Goal: Information Seeking & Learning: Learn about a topic

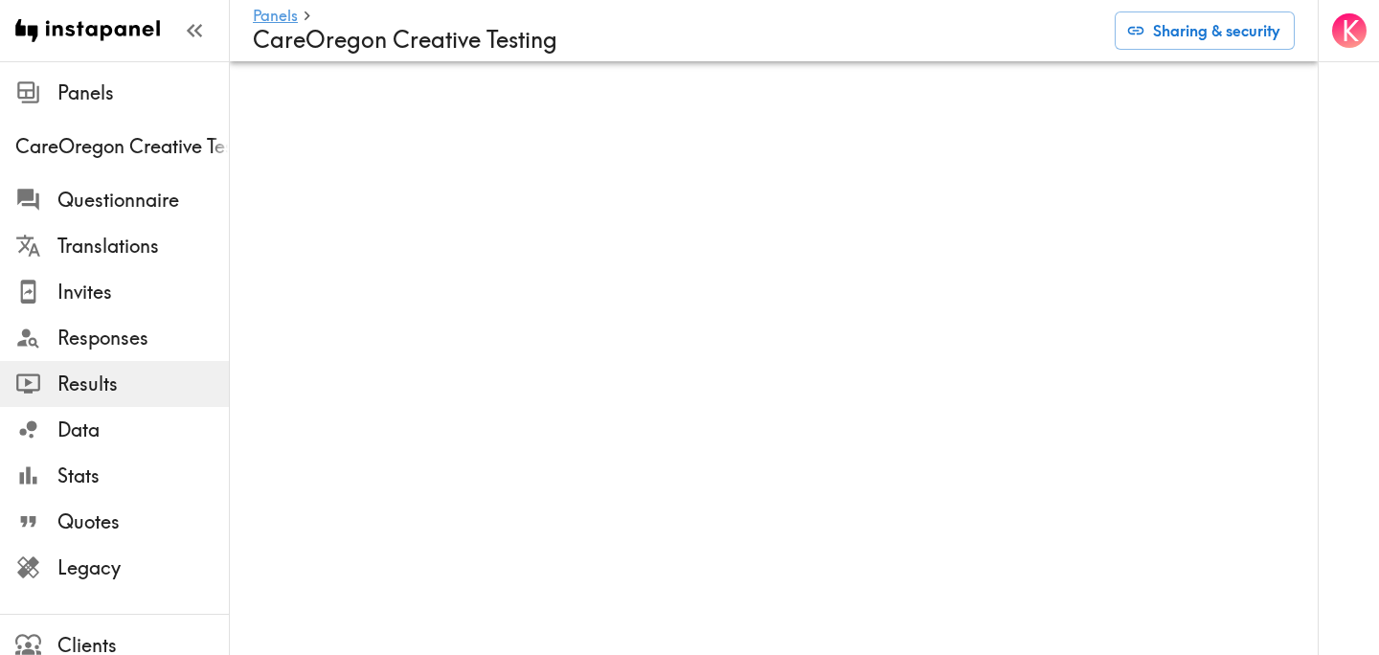
click at [1320, 112] on div "K" at bounding box center [1348, 327] width 61 height 655
click at [1318, 103] on div "K" at bounding box center [1348, 329] width 61 height 658
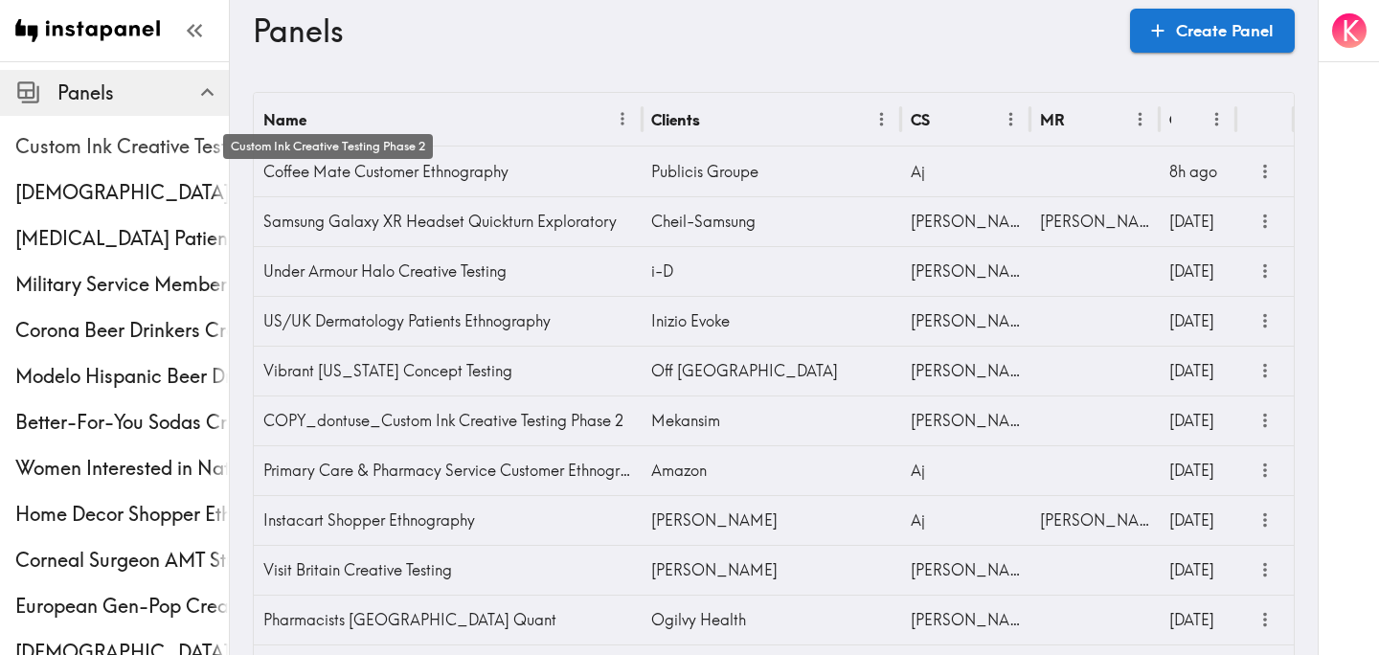
click at [122, 138] on span "Custom Ink Creative Testing Phase 2" at bounding box center [122, 146] width 214 height 27
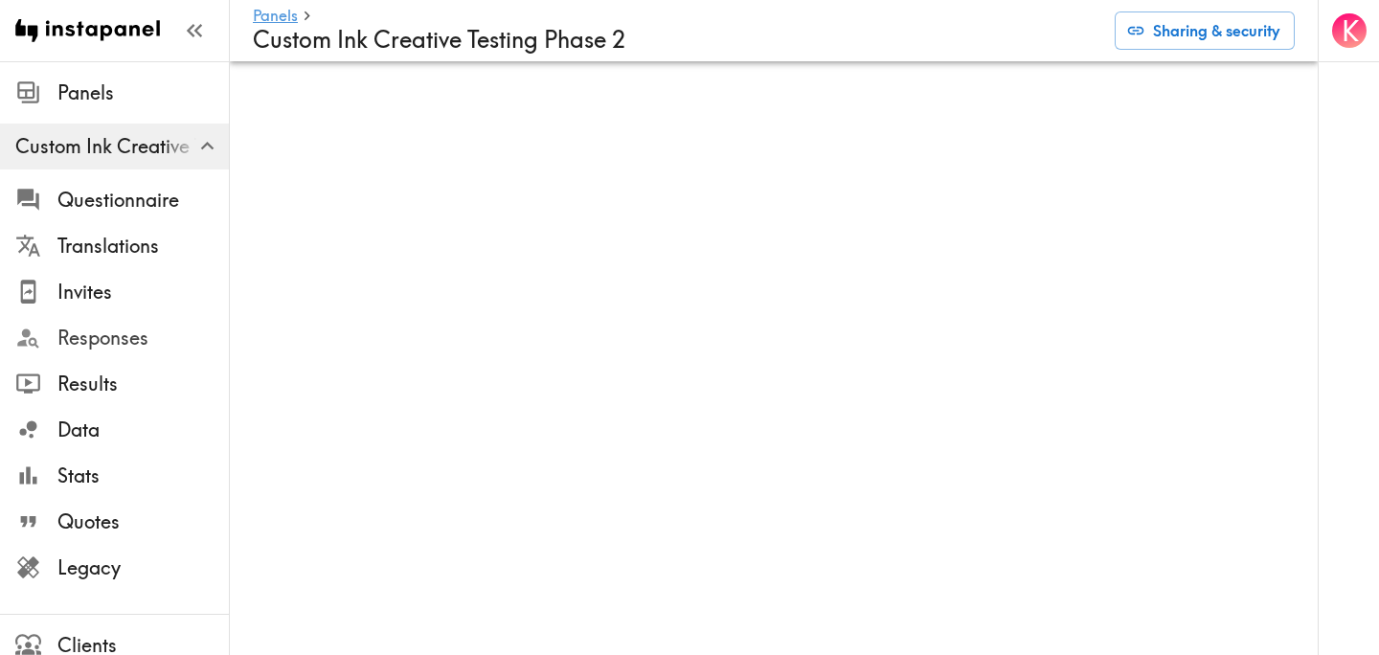
click at [137, 346] on span "Responses" at bounding box center [142, 338] width 171 height 27
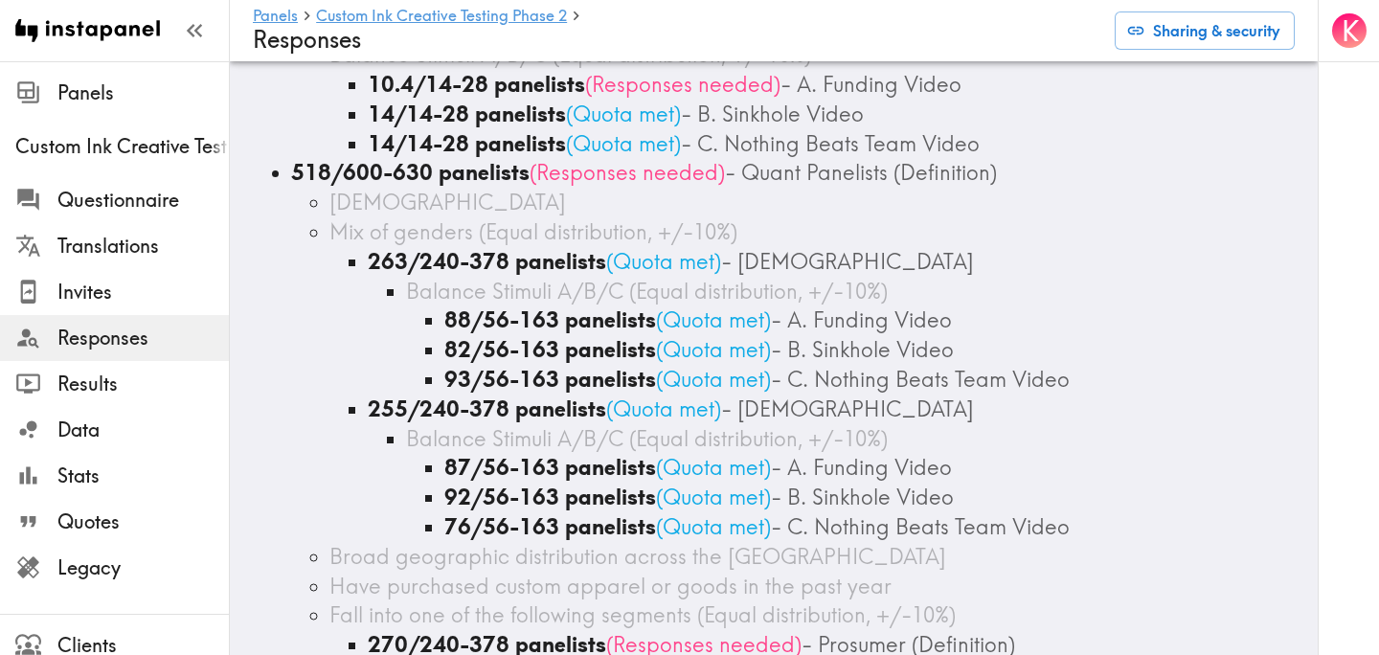
scroll to position [2086, 0]
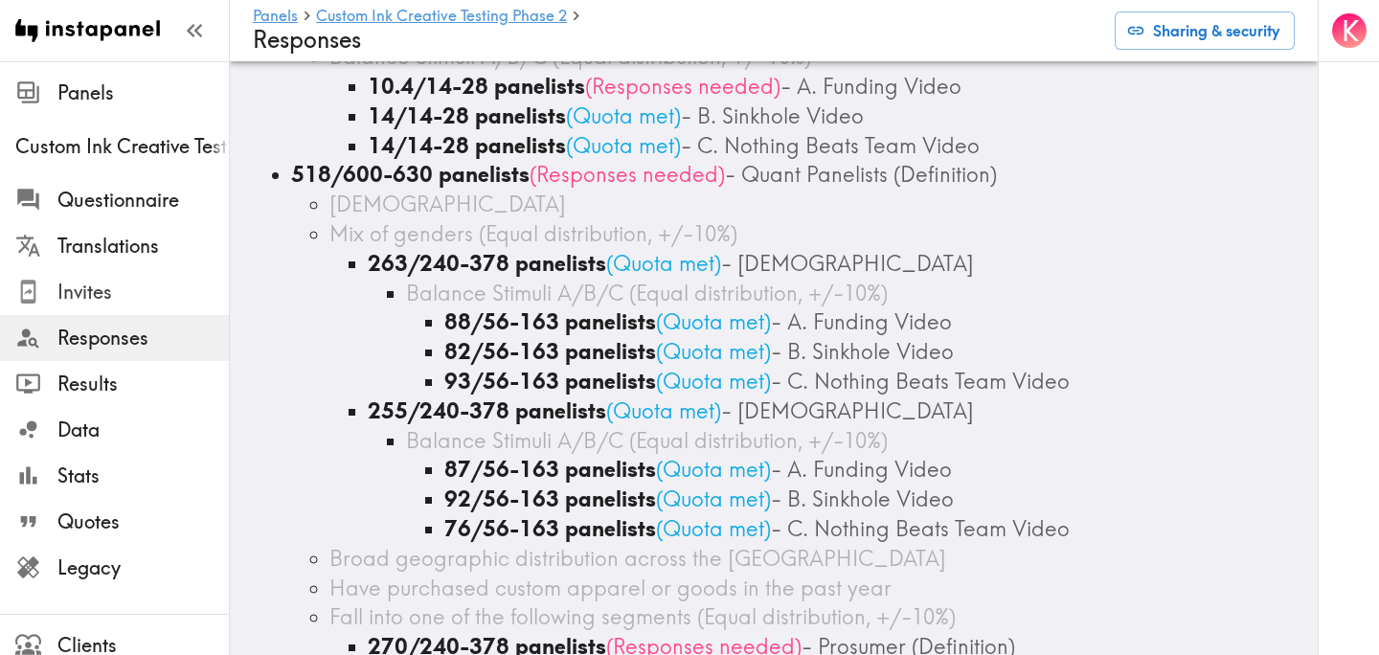
click at [120, 304] on span "Invites" at bounding box center [142, 292] width 171 height 27
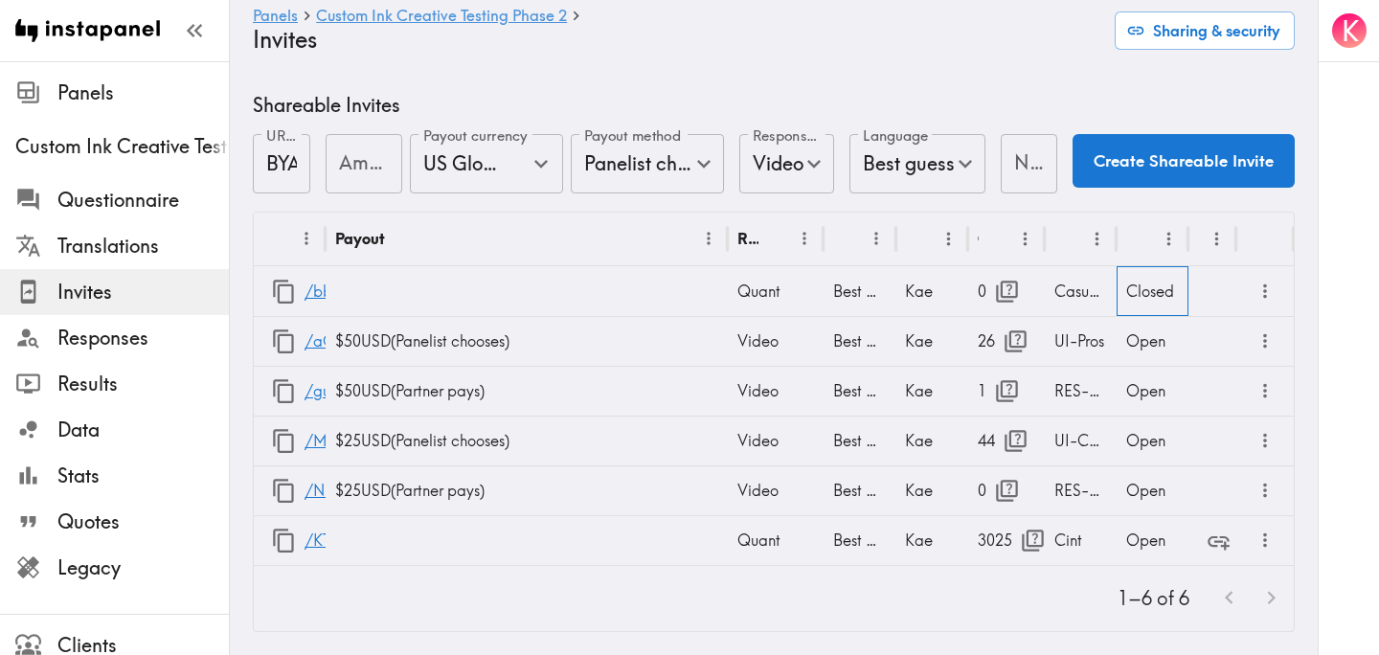
click at [1157, 304] on div "Closed" at bounding box center [1153, 291] width 72 height 50
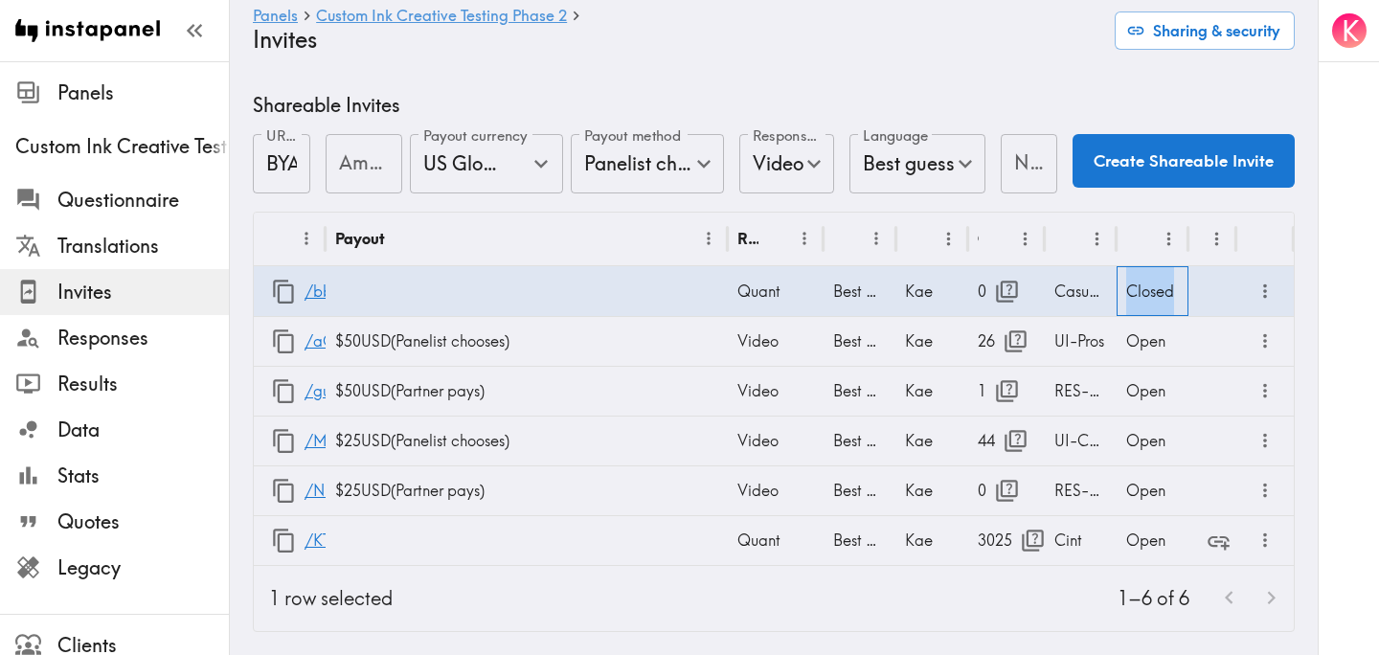
click at [1157, 304] on div "Closed" at bounding box center [1153, 291] width 72 height 50
click at [1161, 343] on li "Open" at bounding box center [1152, 353] width 91 height 38
type input "Open"
click at [278, 290] on icon "button" at bounding box center [283, 292] width 21 height 24
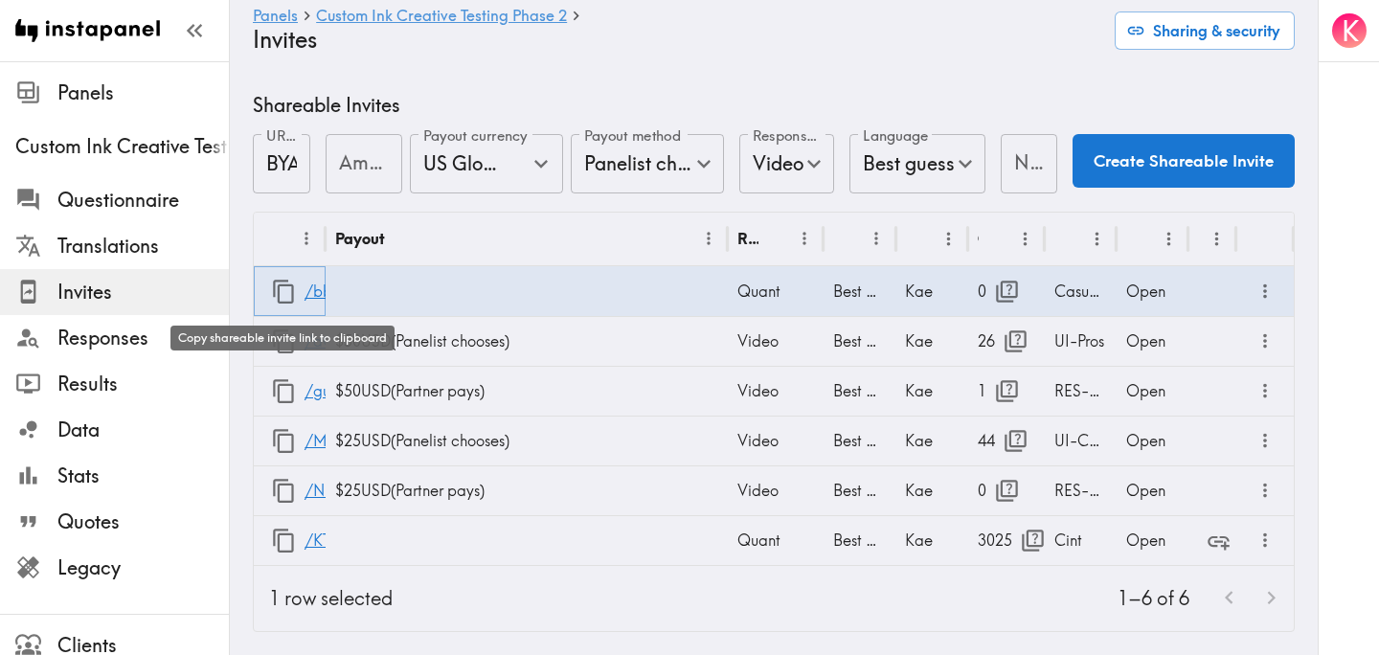
click at [286, 289] on icon "button" at bounding box center [284, 292] width 26 height 26
click at [1219, 287] on div at bounding box center [1213, 291] width 48 height 50
click at [1206, 289] on div at bounding box center [1213, 291] width 48 height 50
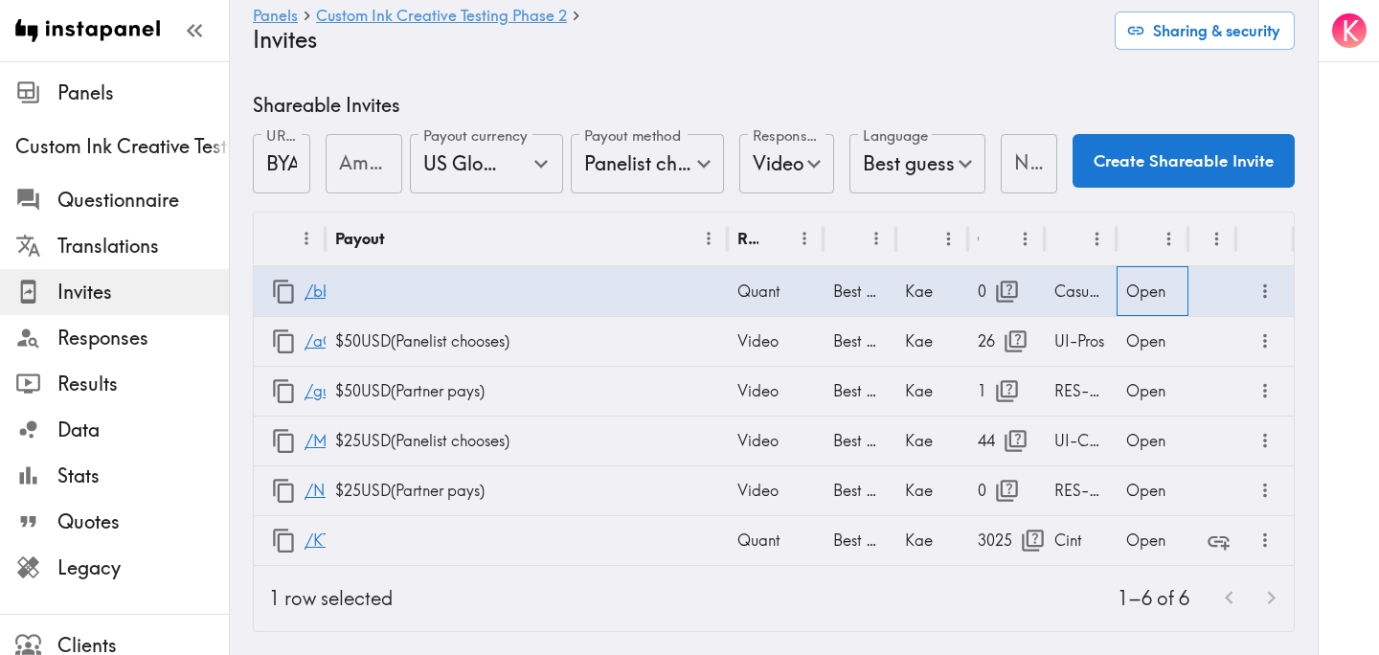
click at [1156, 299] on div "Open" at bounding box center [1153, 291] width 72 height 50
click at [1270, 298] on icon "more" at bounding box center [1266, 292] width 22 height 22
click at [1242, 340] on li "Partner Redirect Links" at bounding box center [1173, 334] width 217 height 38
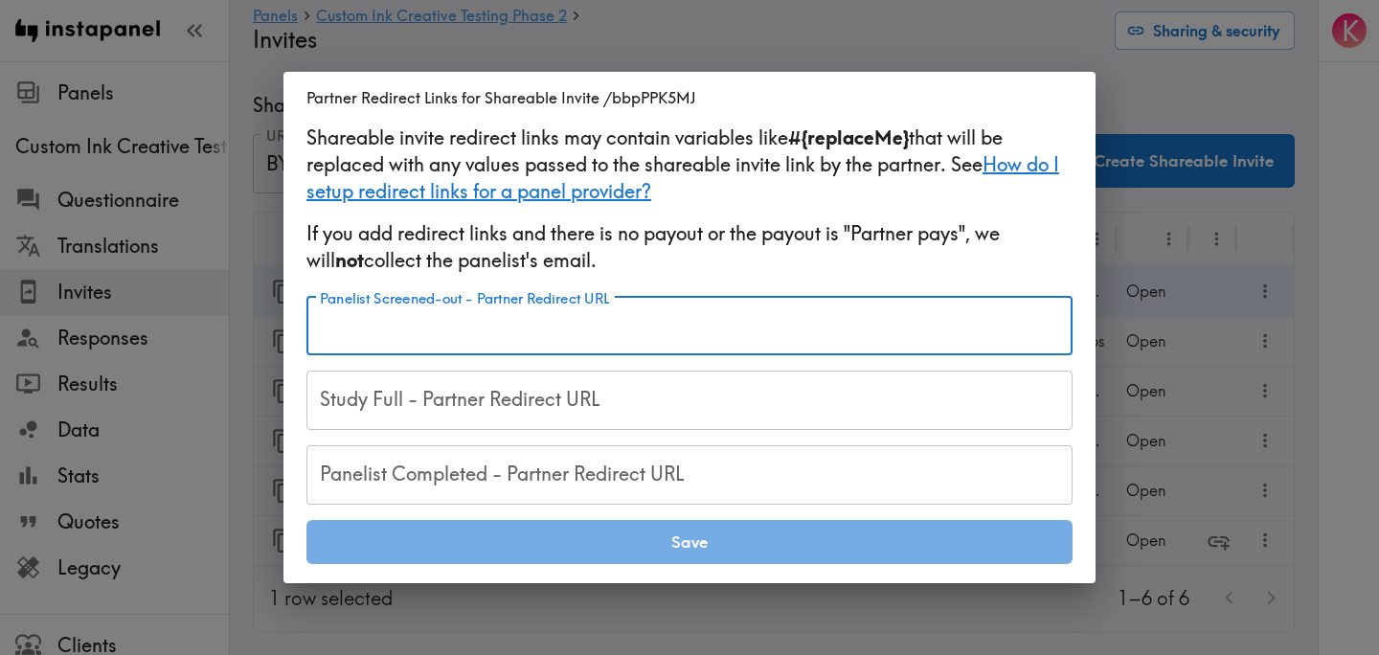
click at [570, 343] on input "Panelist Screened-out - Partner Redirect URL" at bounding box center [690, 326] width 766 height 59
paste input "https://samplicio.us/s/ClientCallBack.aspx?RIS=20&RID=#{RID}"
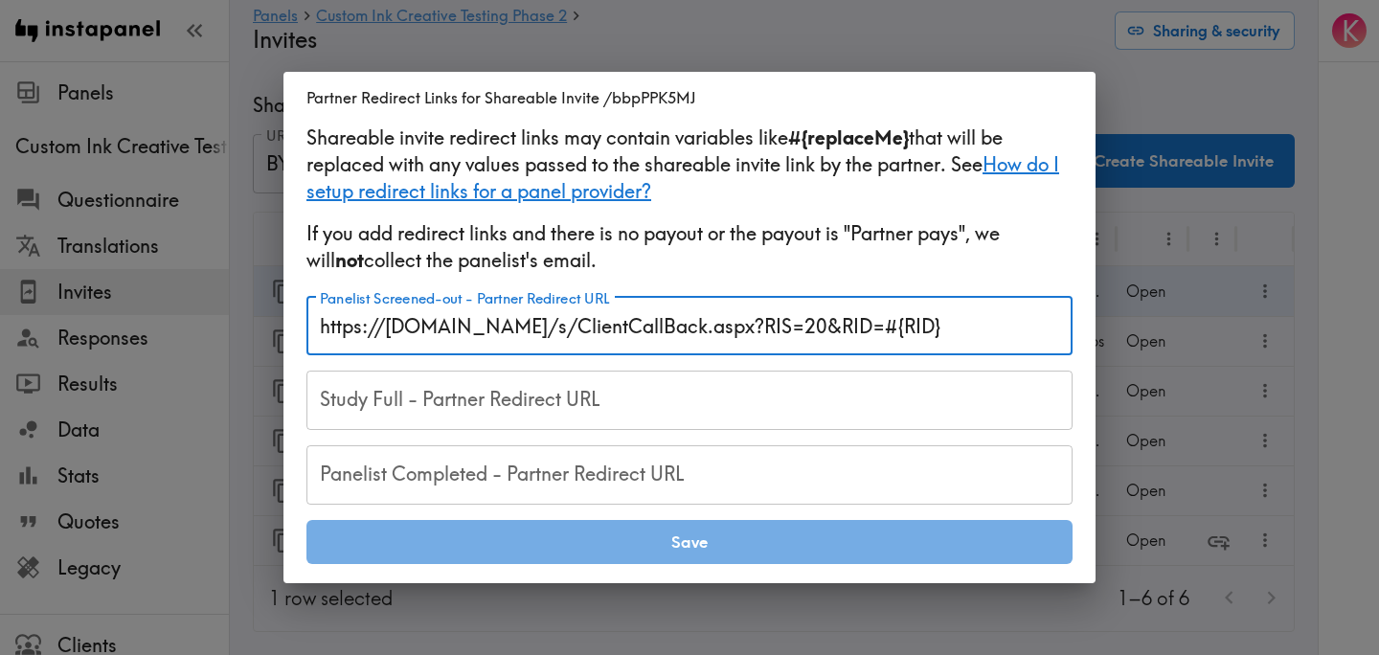
type input "https://samplicio.us/s/ClientCallBack.aspx?RIS=20&RID=#{RID}"
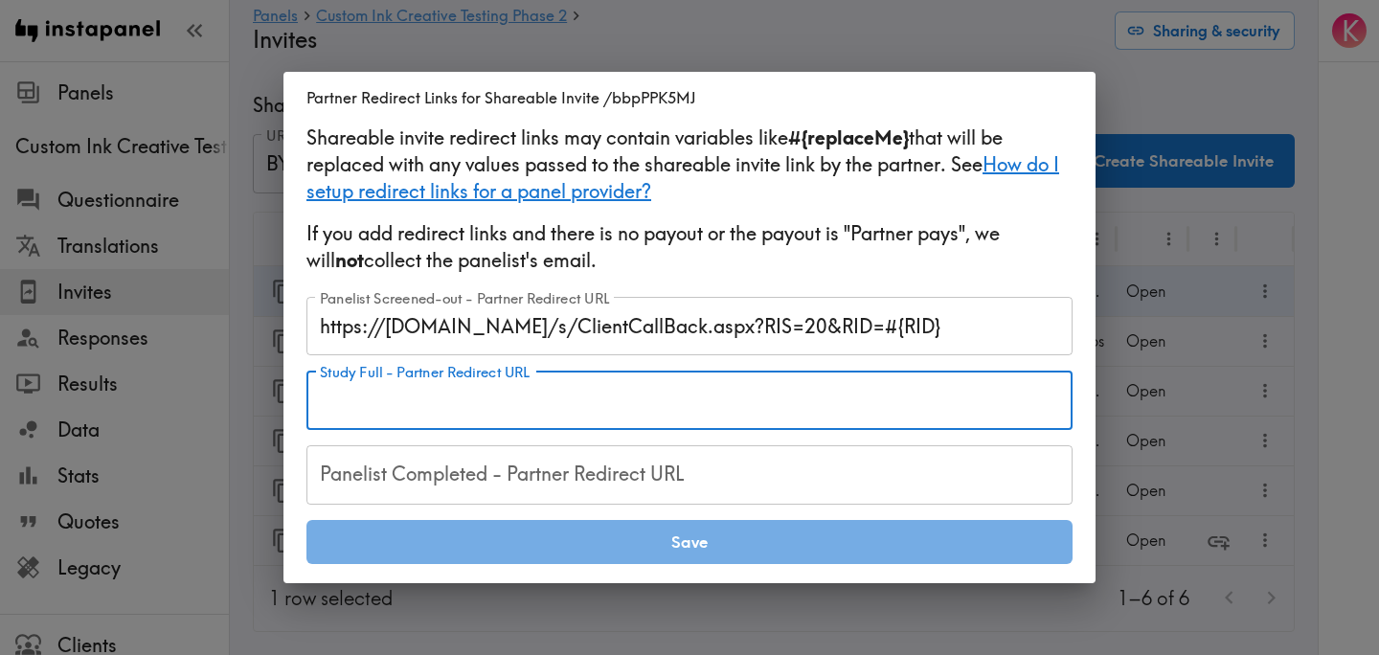
click at [591, 406] on input "Study Full - Partner Redirect URL" at bounding box center [690, 400] width 766 height 59
paste input "https://samplicio.us/s/ClientCallBack.aspx?RIS=40&RID=#{RID}"
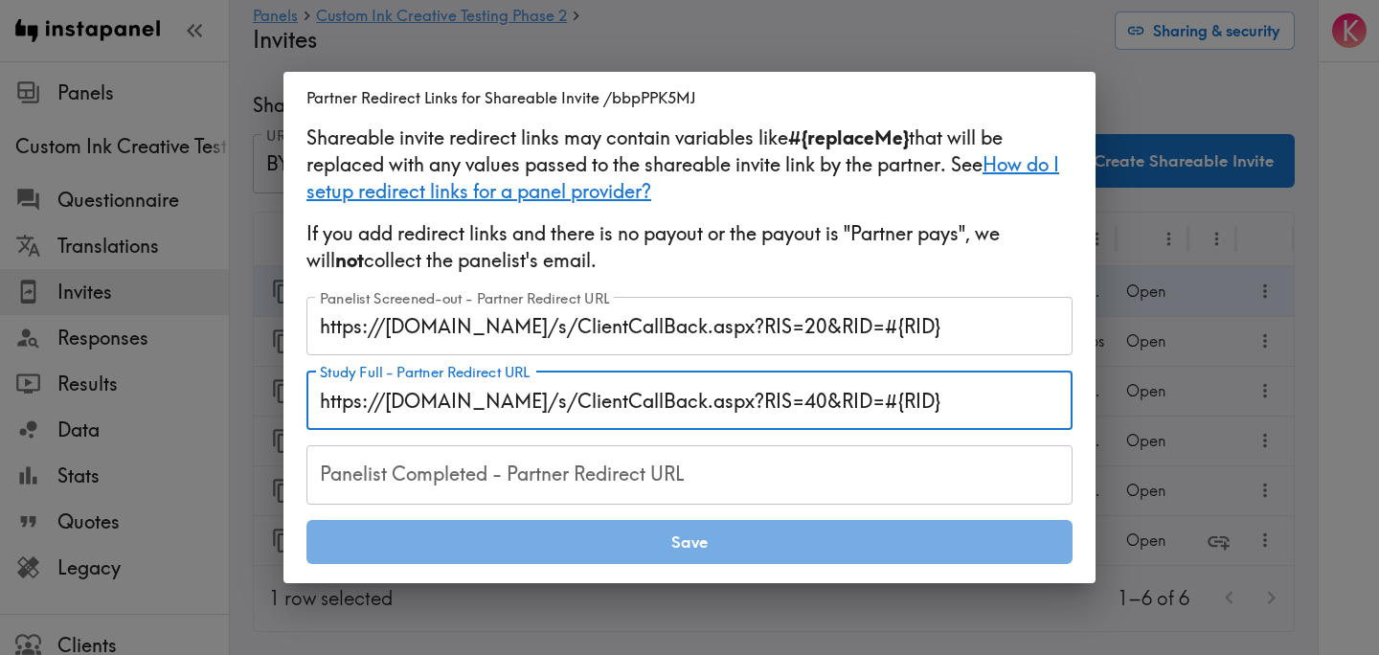
type input "https://samplicio.us/s/ClientCallBack.aspx?RIS=40&RID=#{RID}"
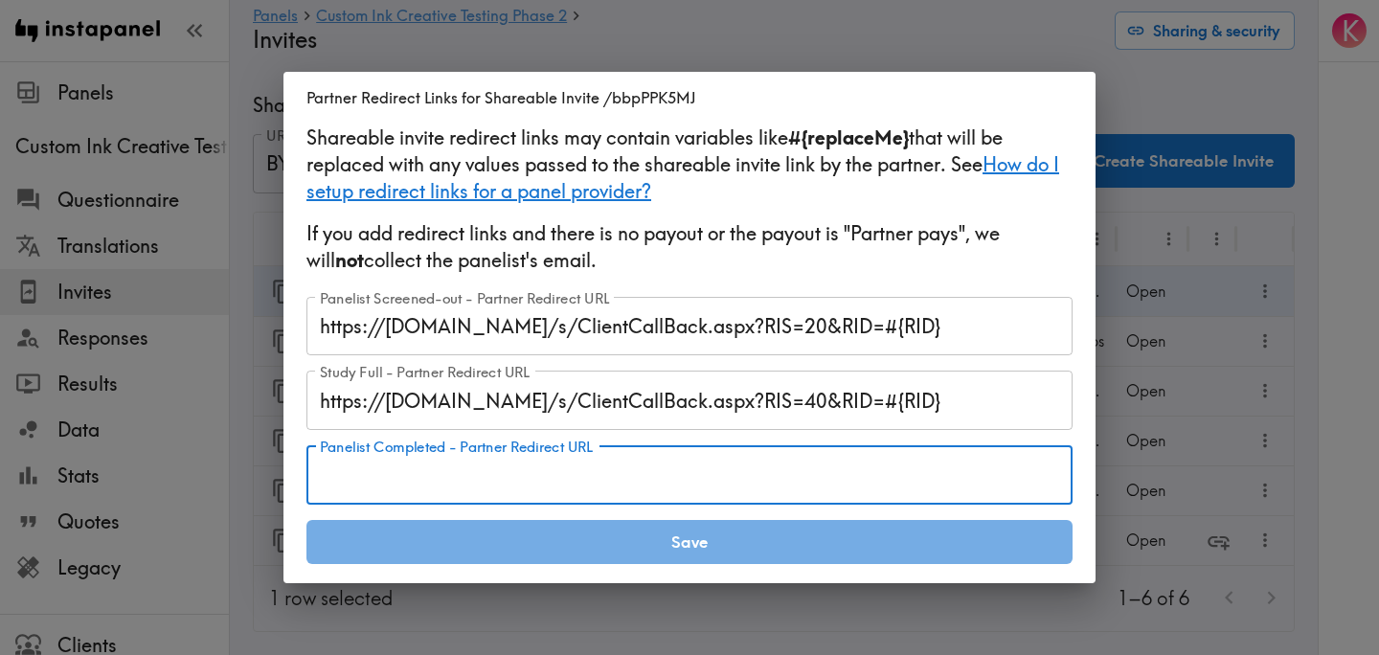
click at [508, 469] on input "Panelist Completed - Partner Redirect URL" at bounding box center [690, 474] width 766 height 59
paste input "https://notch.insights.supply/cb?token=52028cc1-3910-45f2-811b-6c0a33c23460&RID…"
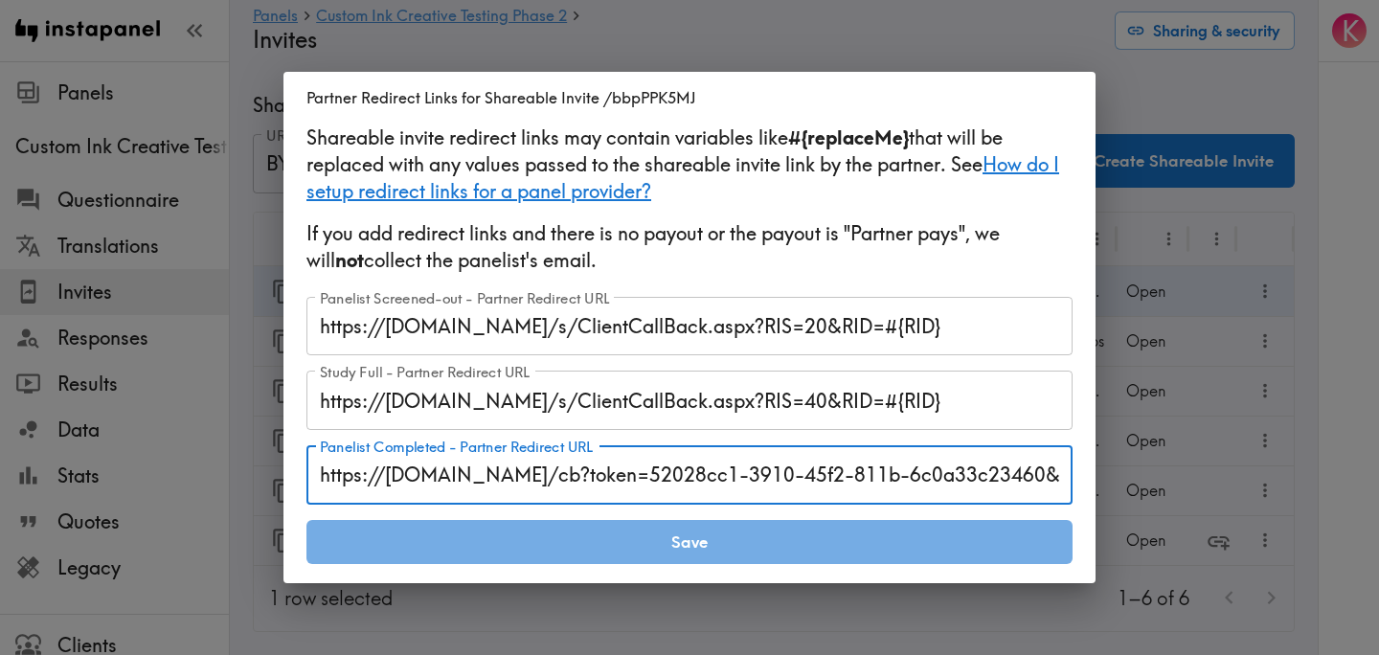
scroll to position [0, 107]
type input "https://notch.insights.supply/cb?token=52028cc1-3910-45f2-811b-6c0a33c23460&RID…"
click at [939, 291] on div "Shareable invite redirect links may contain variables like #{replaceMe} that wi…" at bounding box center [690, 345] width 766 height 440
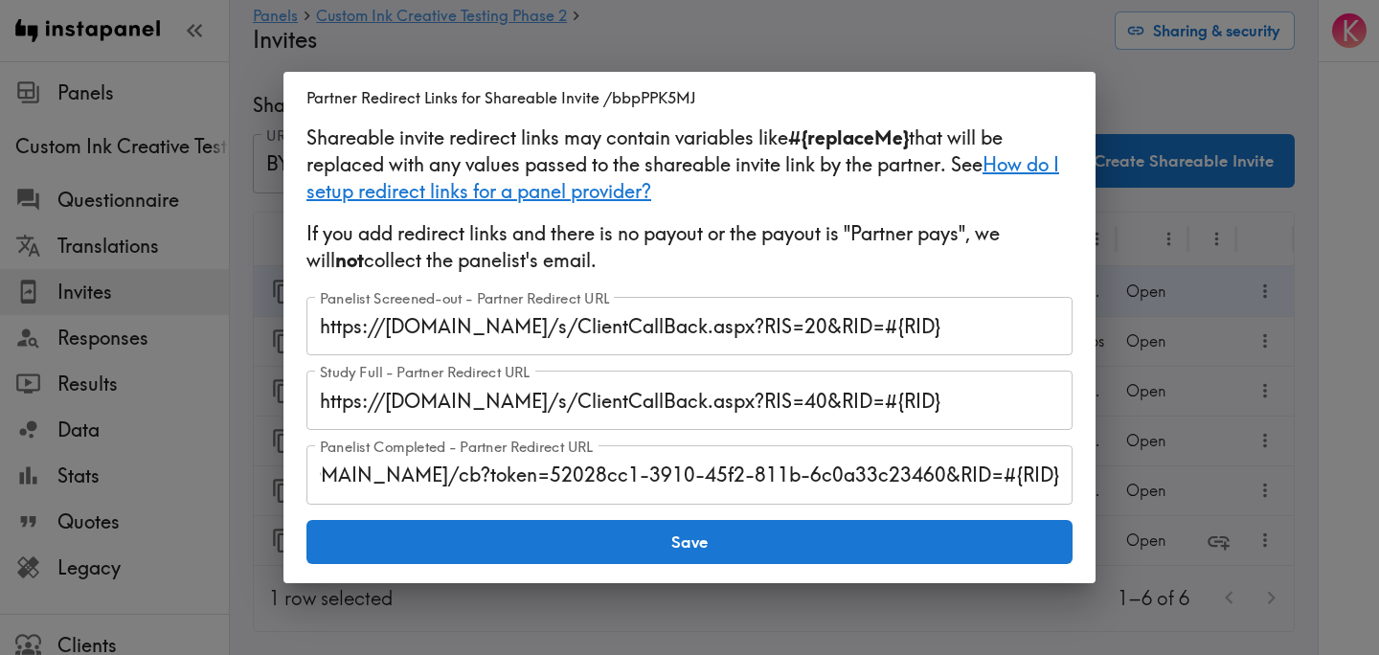
scroll to position [0, 0]
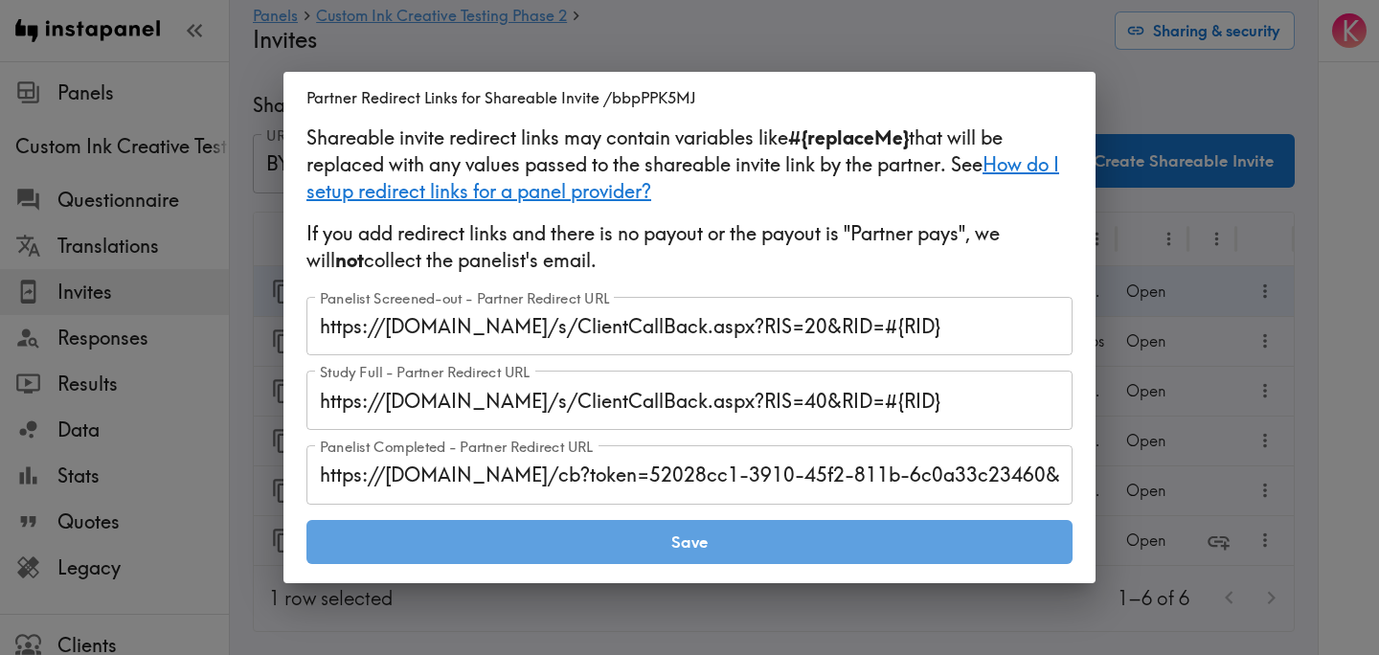
click at [745, 541] on button "Save" at bounding box center [690, 542] width 766 height 44
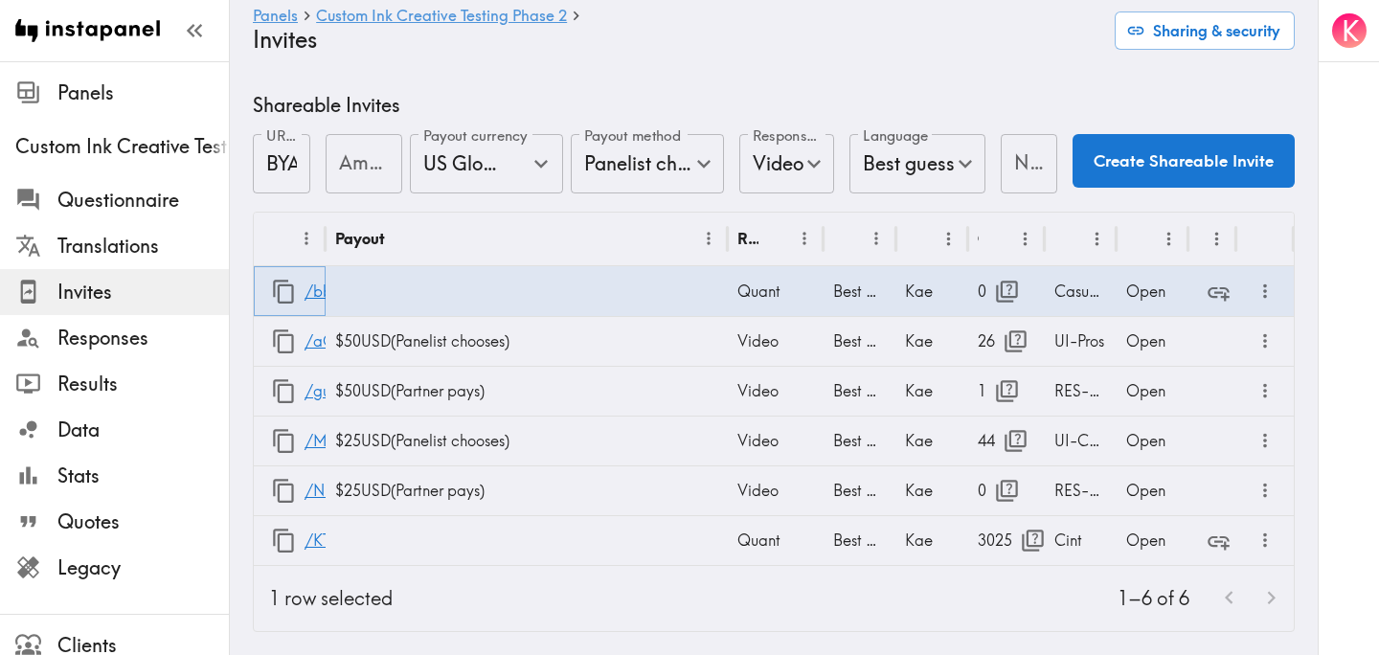
click at [285, 293] on icon "button" at bounding box center [284, 292] width 26 height 26
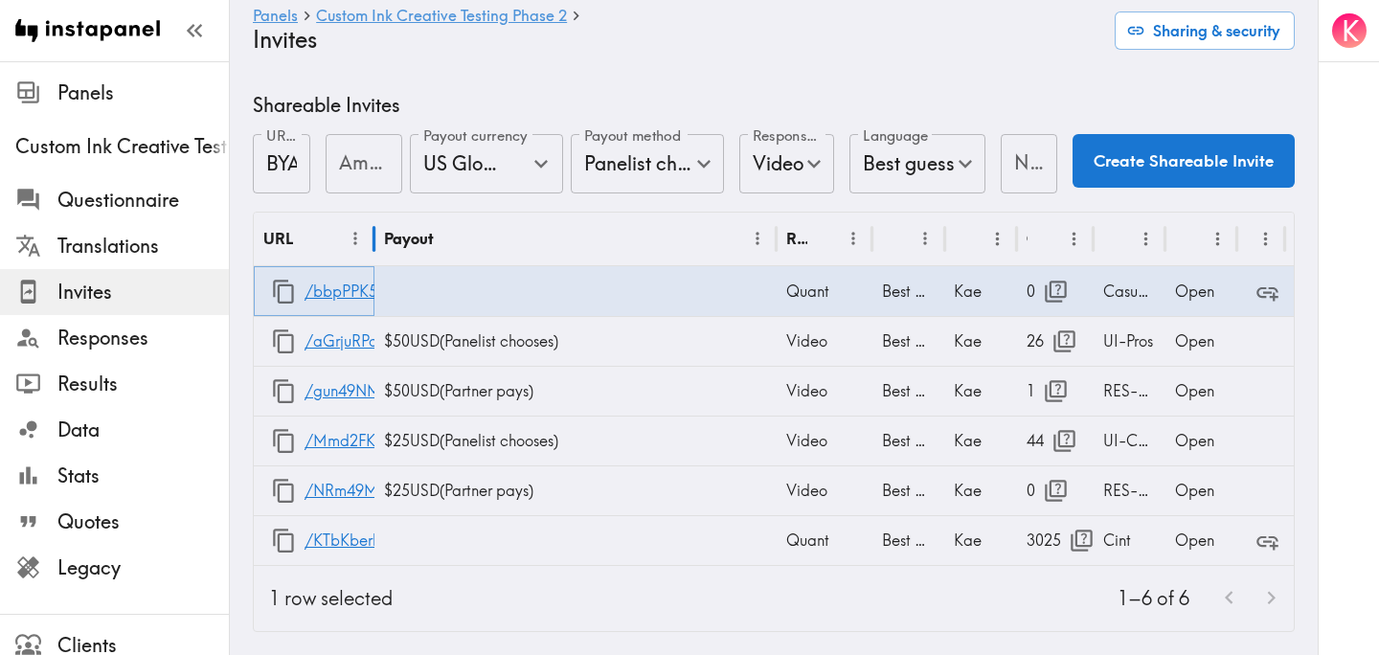
drag, startPoint x: 324, startPoint y: 244, endPoint x: 374, endPoint y: 244, distance: 49.8
click at [374, 244] on div at bounding box center [375, 239] width 10 height 54
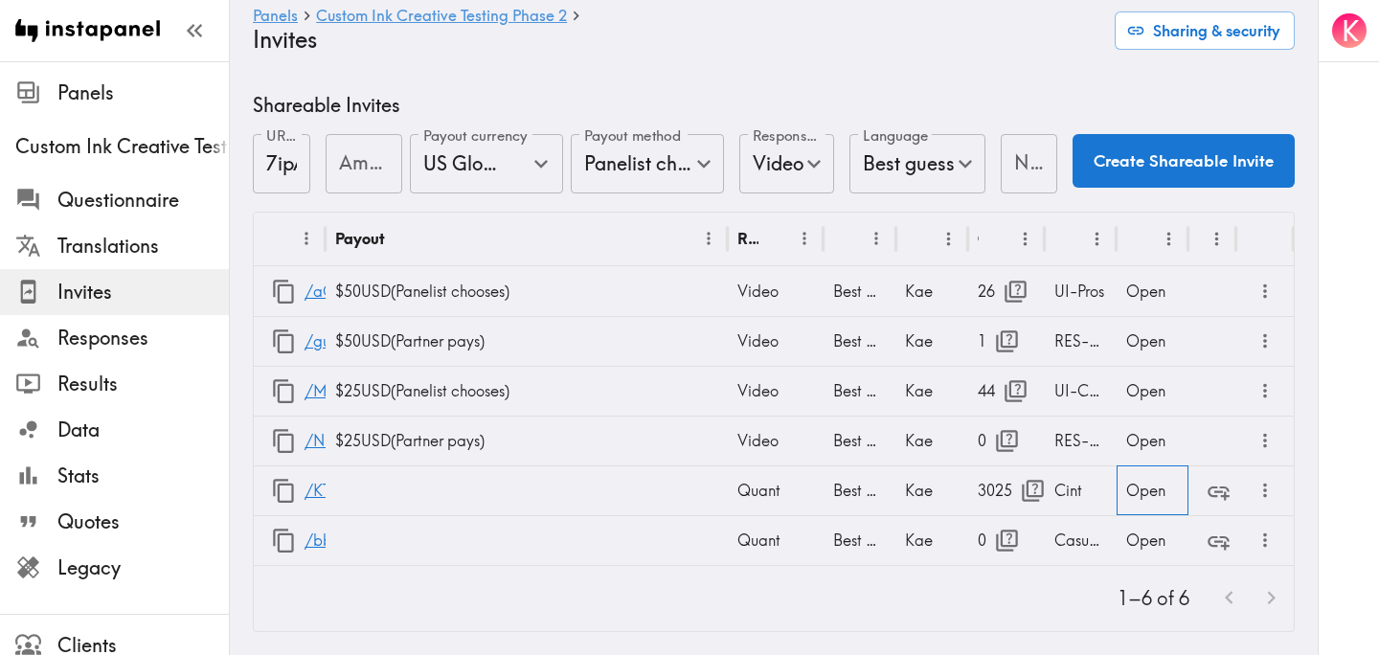
click at [1155, 495] on div "Open" at bounding box center [1153, 491] width 72 height 50
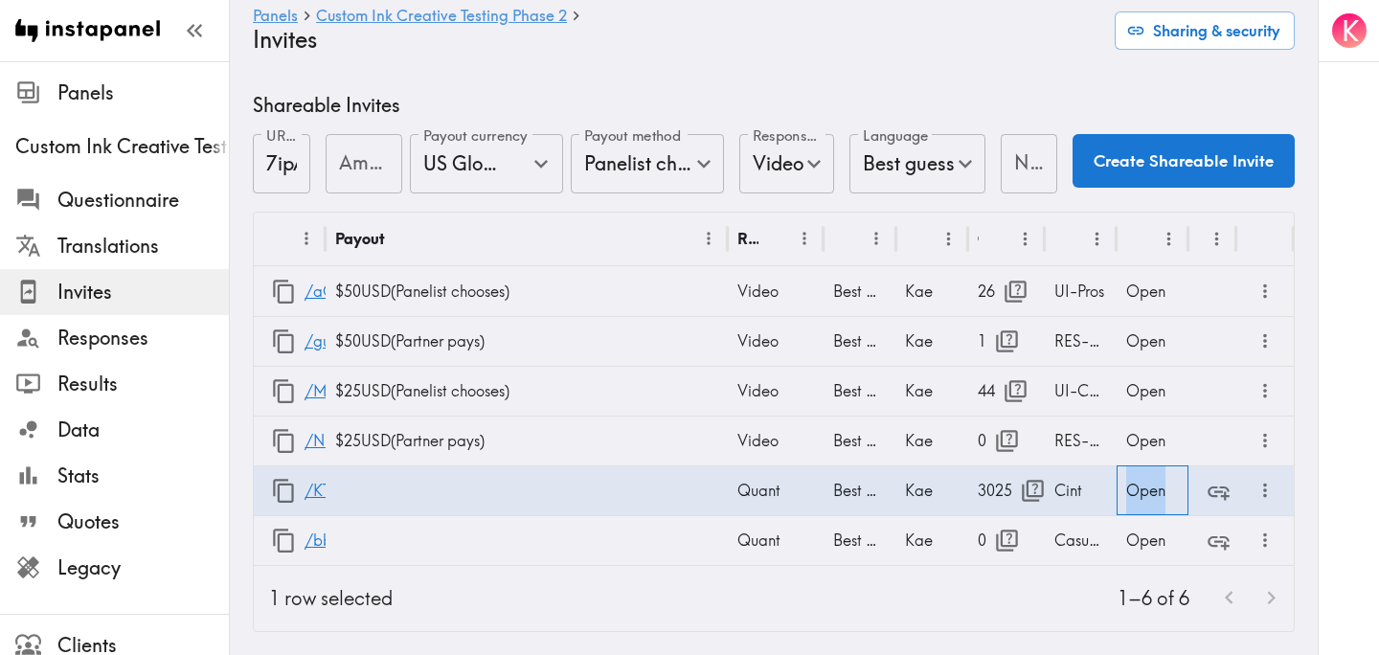
click at [1155, 495] on div "Open" at bounding box center [1153, 491] width 72 height 50
click at [1345, 376] on div "K" at bounding box center [1348, 327] width 61 height 655
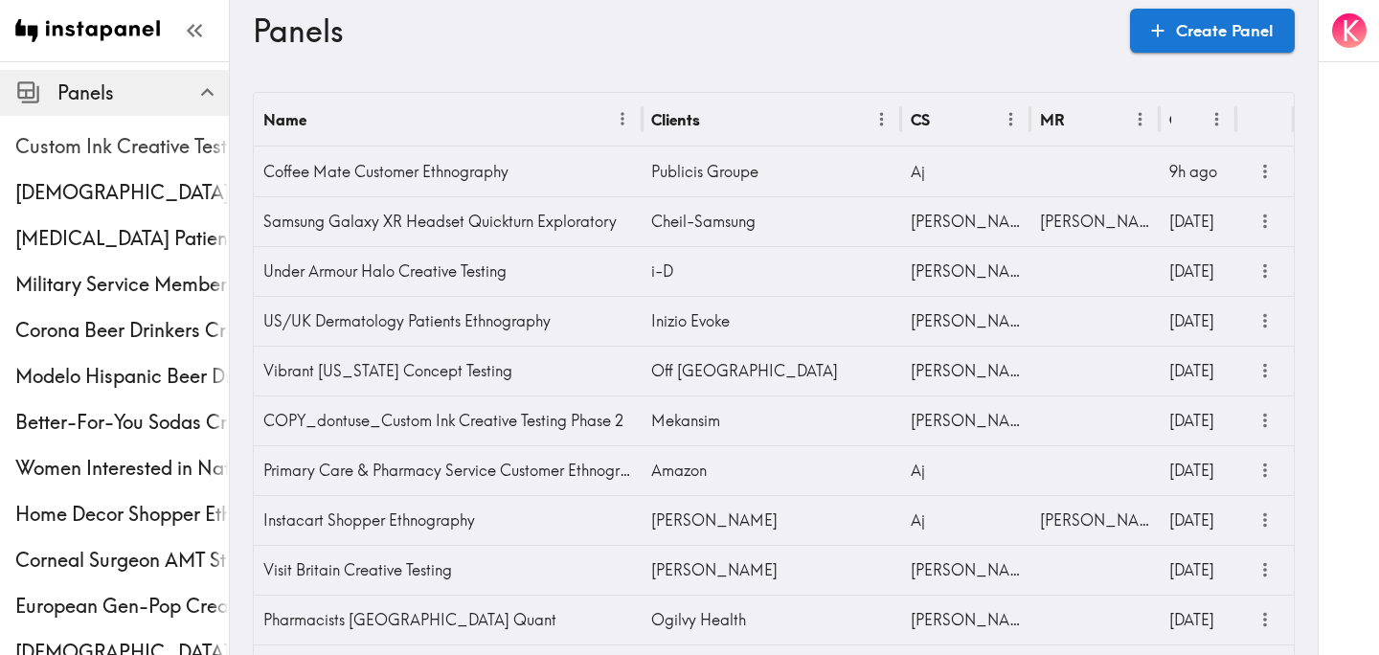
click at [172, 159] on span "Custom Ink Creative Testing Phase 2" at bounding box center [122, 146] width 214 height 27
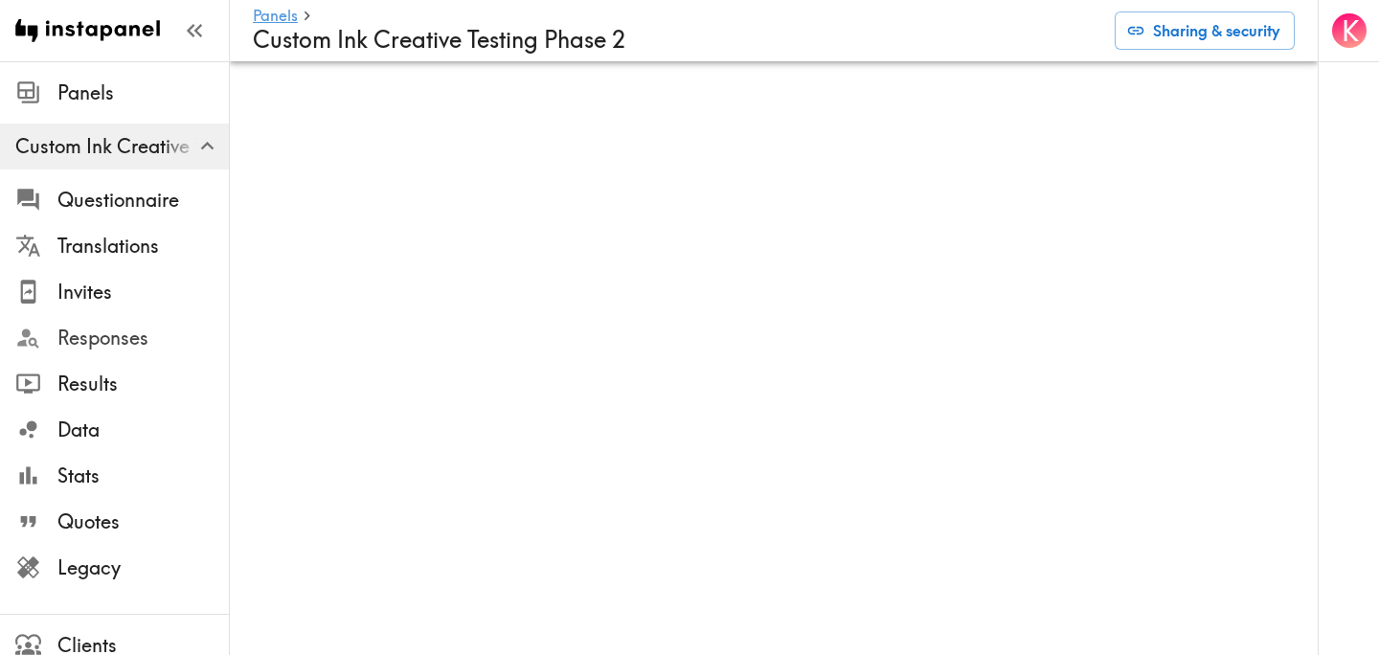
click at [140, 330] on span "Responses" at bounding box center [142, 338] width 171 height 27
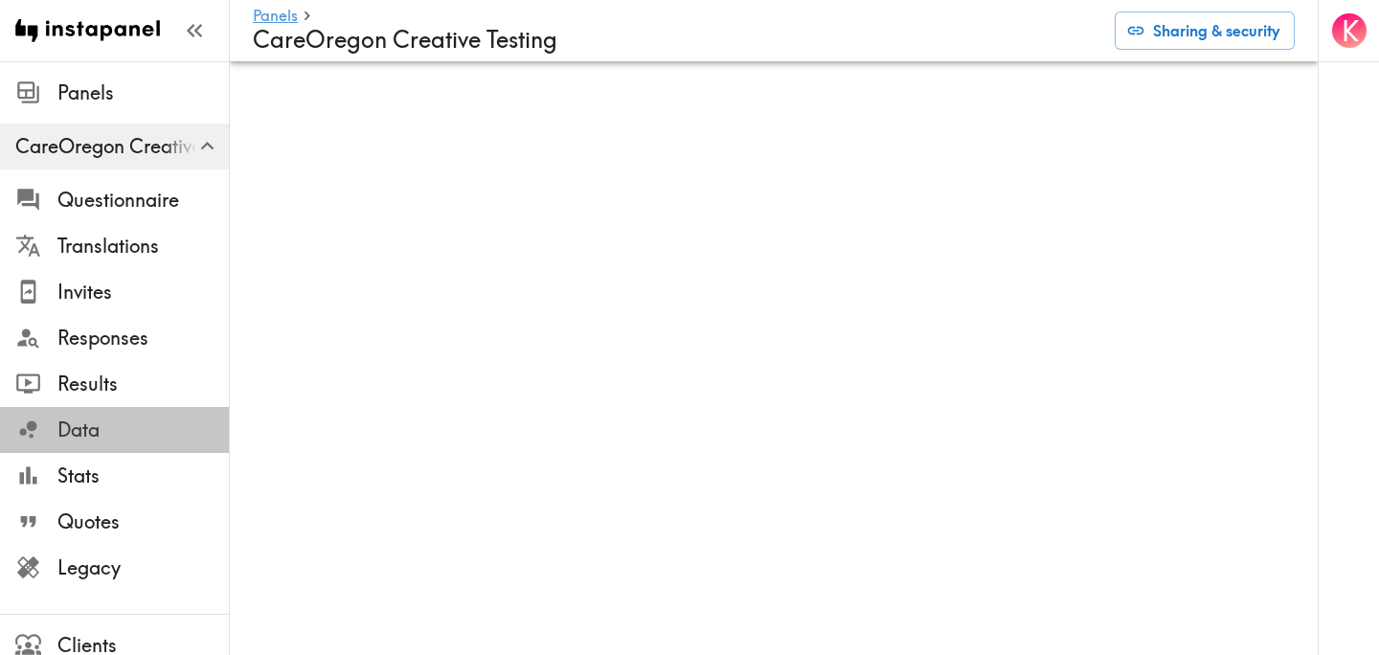
click at [97, 447] on div "Data" at bounding box center [114, 430] width 229 height 50
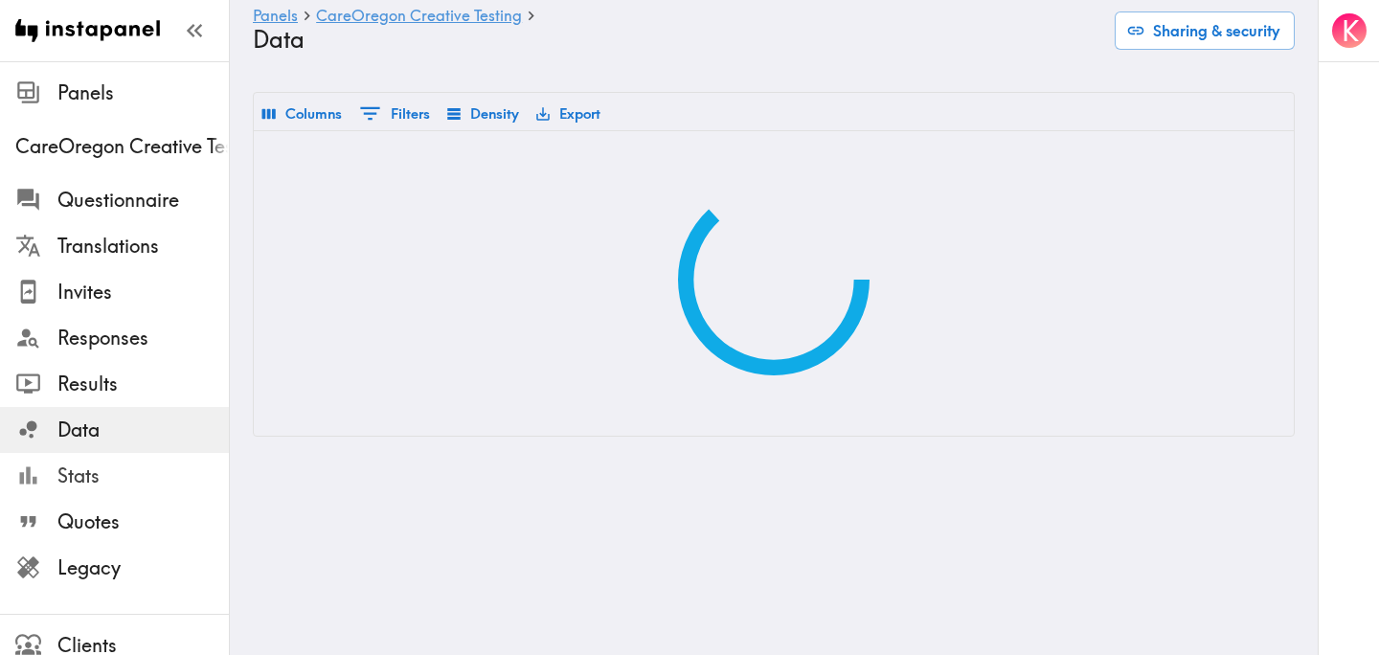
click at [111, 459] on span "Stats" at bounding box center [142, 476] width 171 height 34
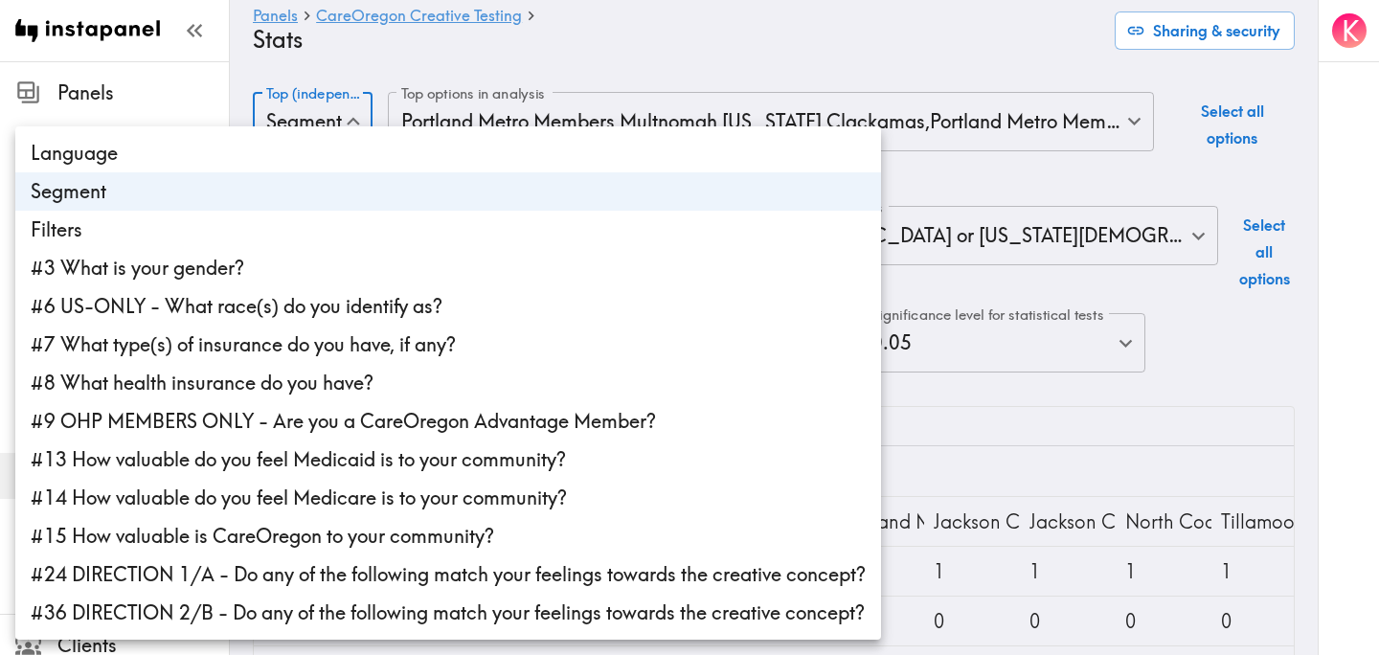
click at [341, 127] on body "Instapanel - Panels - CareOregon Creative Testing - Stats Panels CareOregon Cre…" at bounding box center [689, 568] width 1379 height 1014
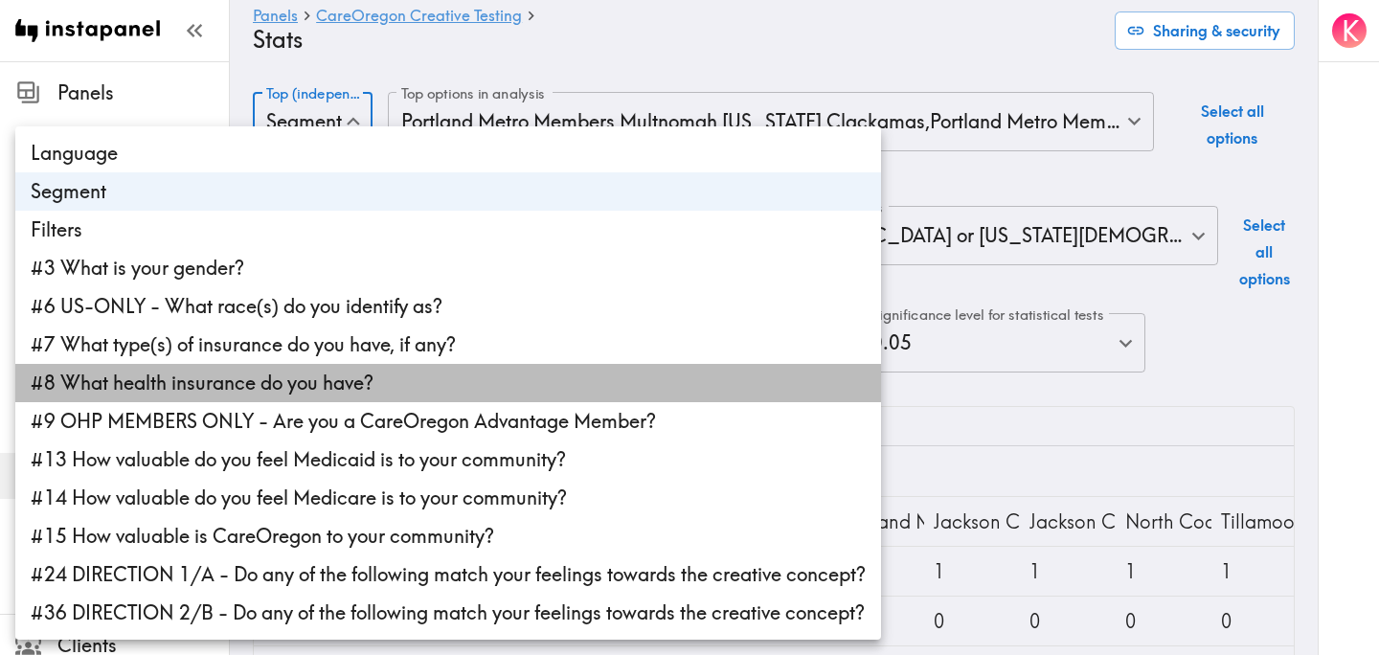
click at [333, 376] on li "#8 What health insurance do you have?" at bounding box center [448, 383] width 866 height 38
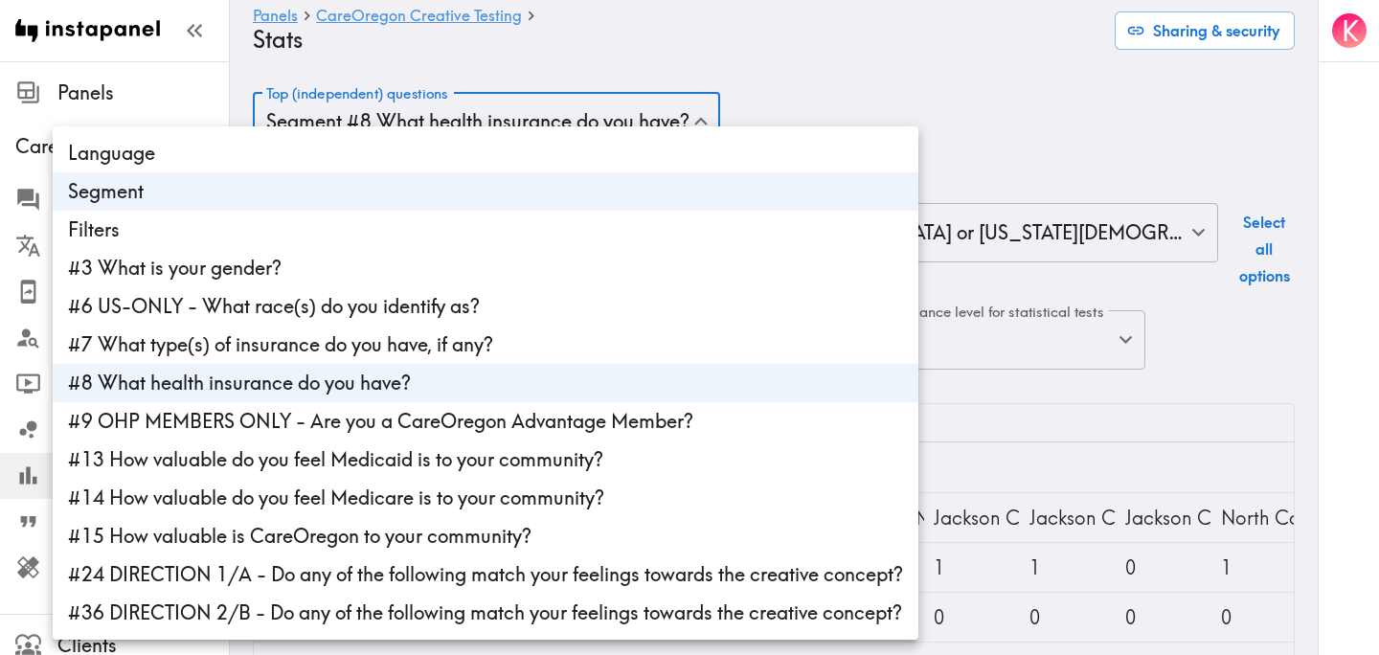
click at [217, 193] on li "Segment" at bounding box center [486, 191] width 866 height 38
type input "2e7db847-dab5-4879-aaca-00b86d119611"
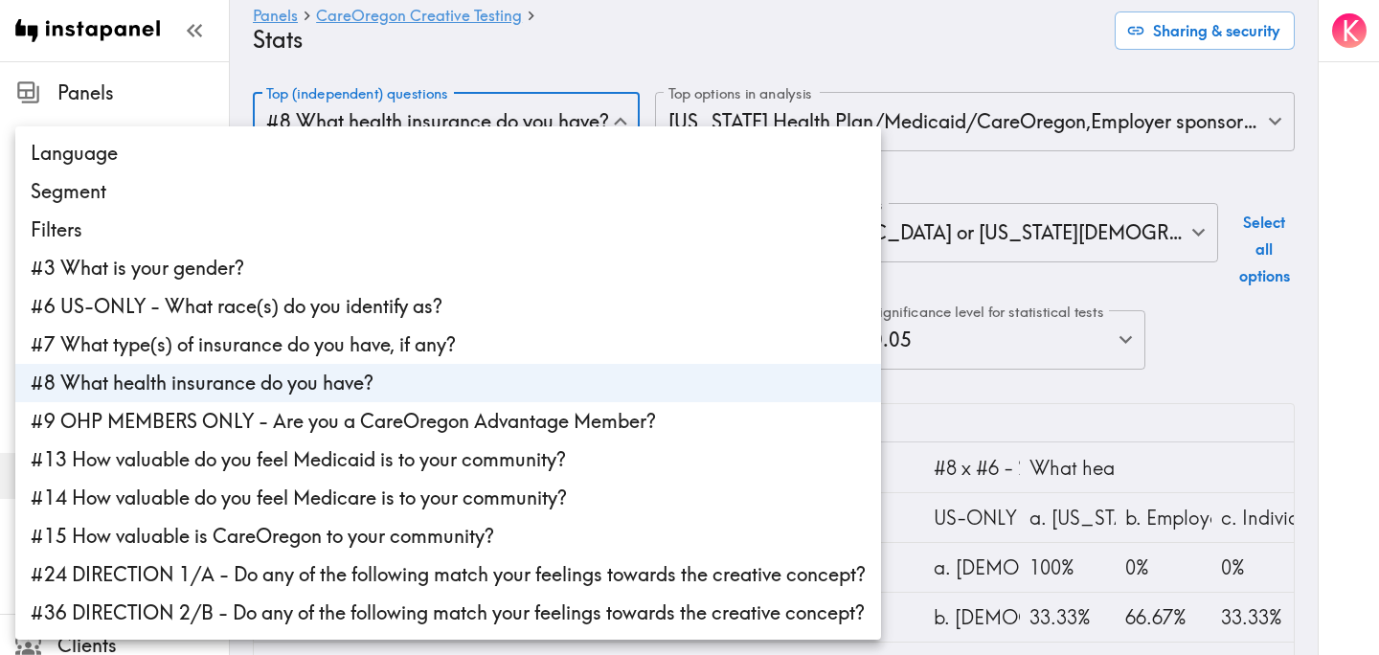
click at [770, 48] on div at bounding box center [689, 327] width 1379 height 655
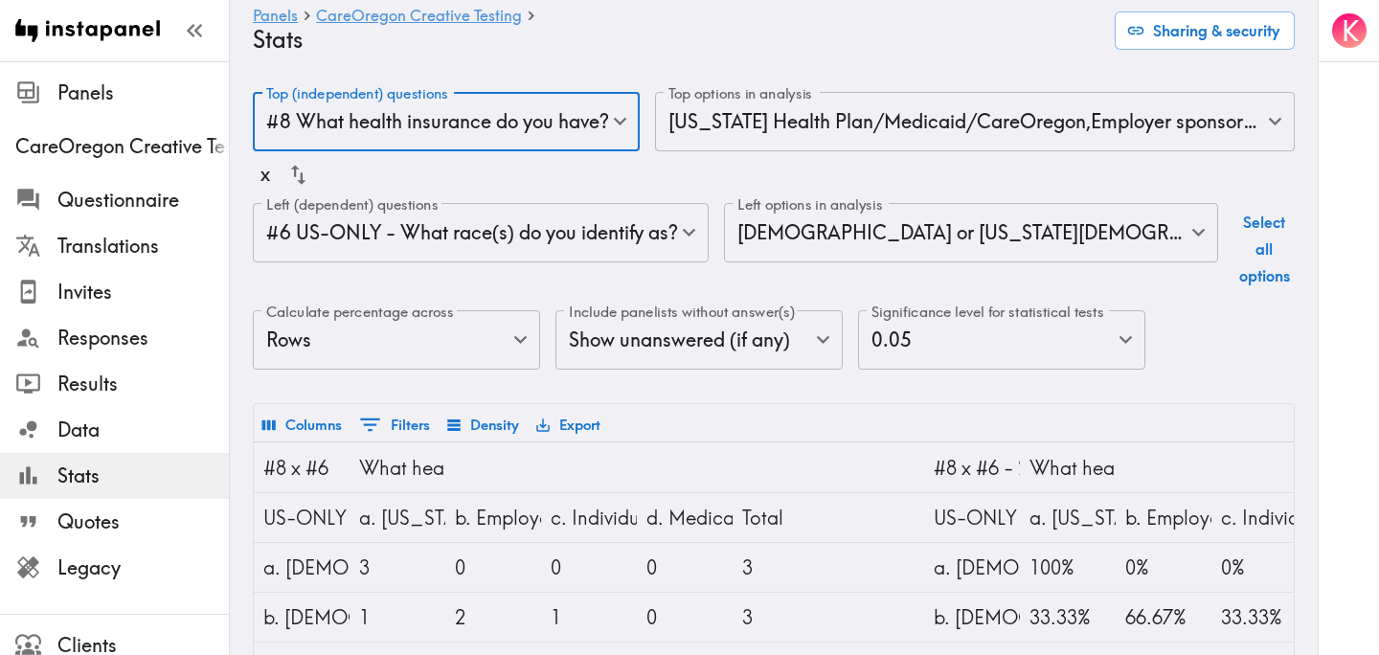
click at [825, 109] on body "Instapanel - Panels - CareOregon Creative Testing - Stats Panels CareOregon Cre…" at bounding box center [689, 566] width 1379 height 1011
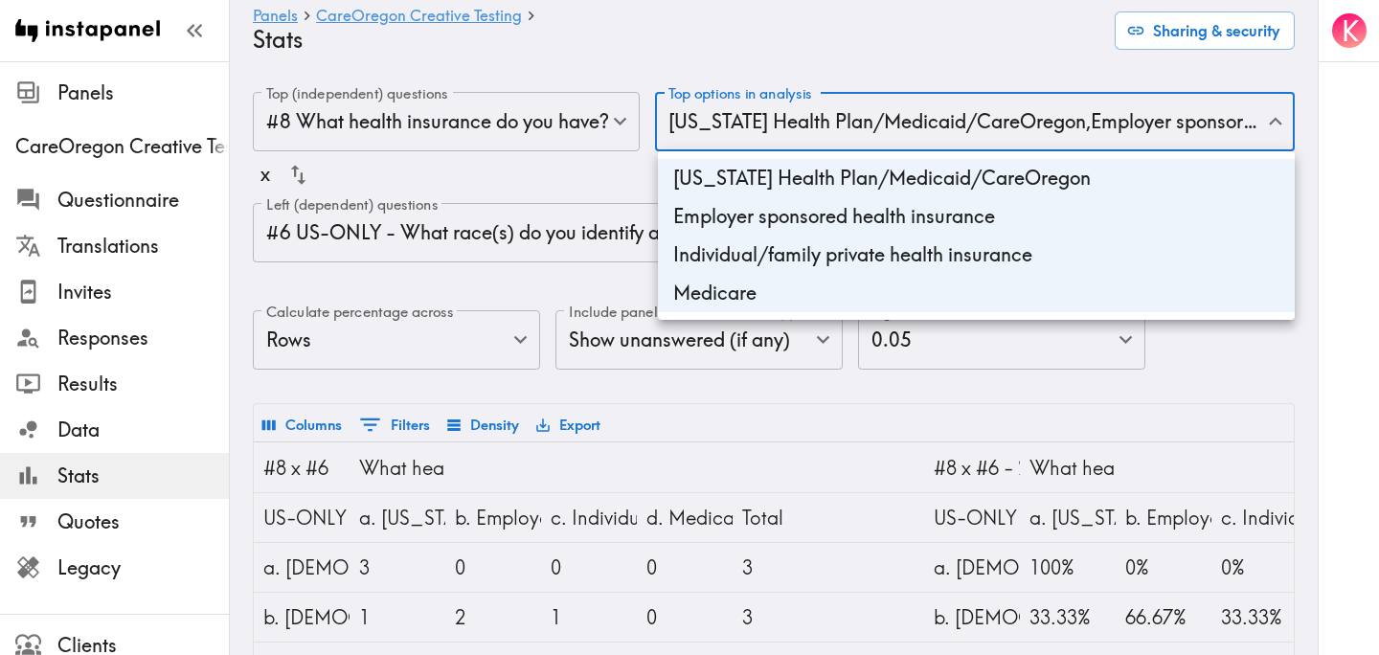
click at [836, 180] on li "Oregon Health Plan/Medicaid/CareOregon" at bounding box center [976, 178] width 637 height 38
type input "17568859-da02-46e8-a35f-25f929812998,ae72551c-76bd-49fb-9f62-783ab2d4b9ca,5f770…"
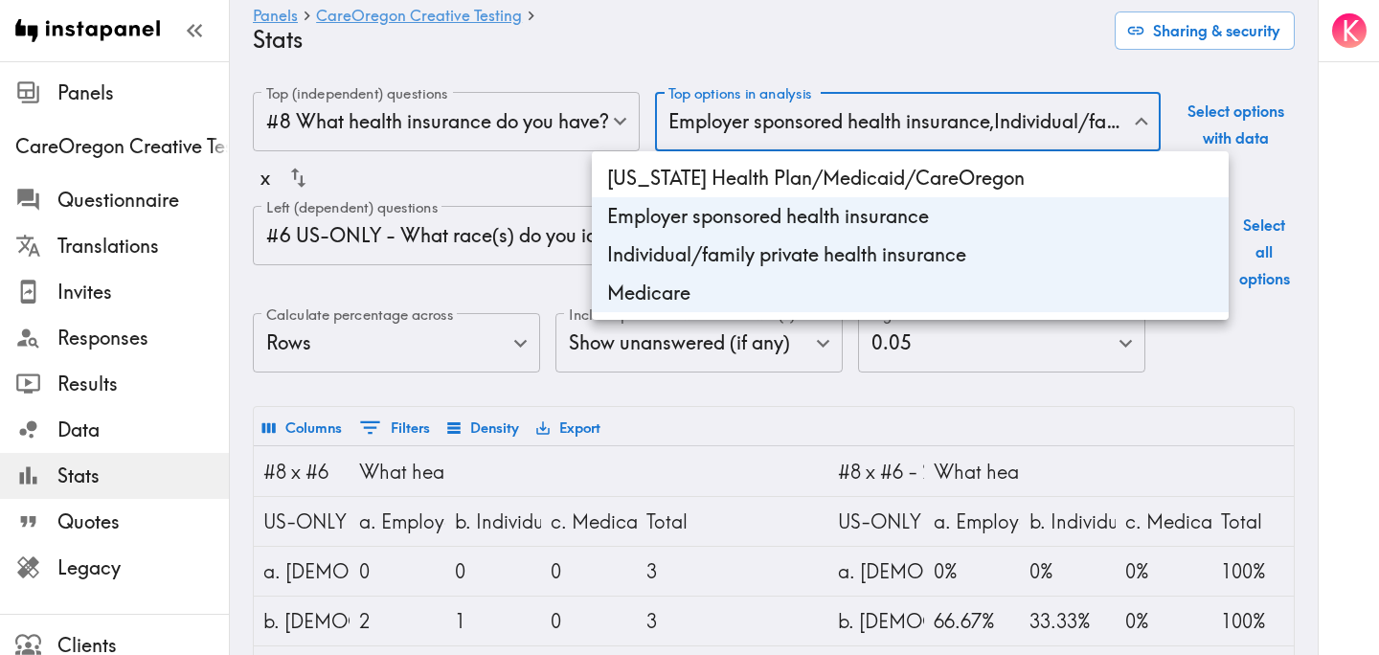
click at [825, 60] on div at bounding box center [689, 327] width 1379 height 655
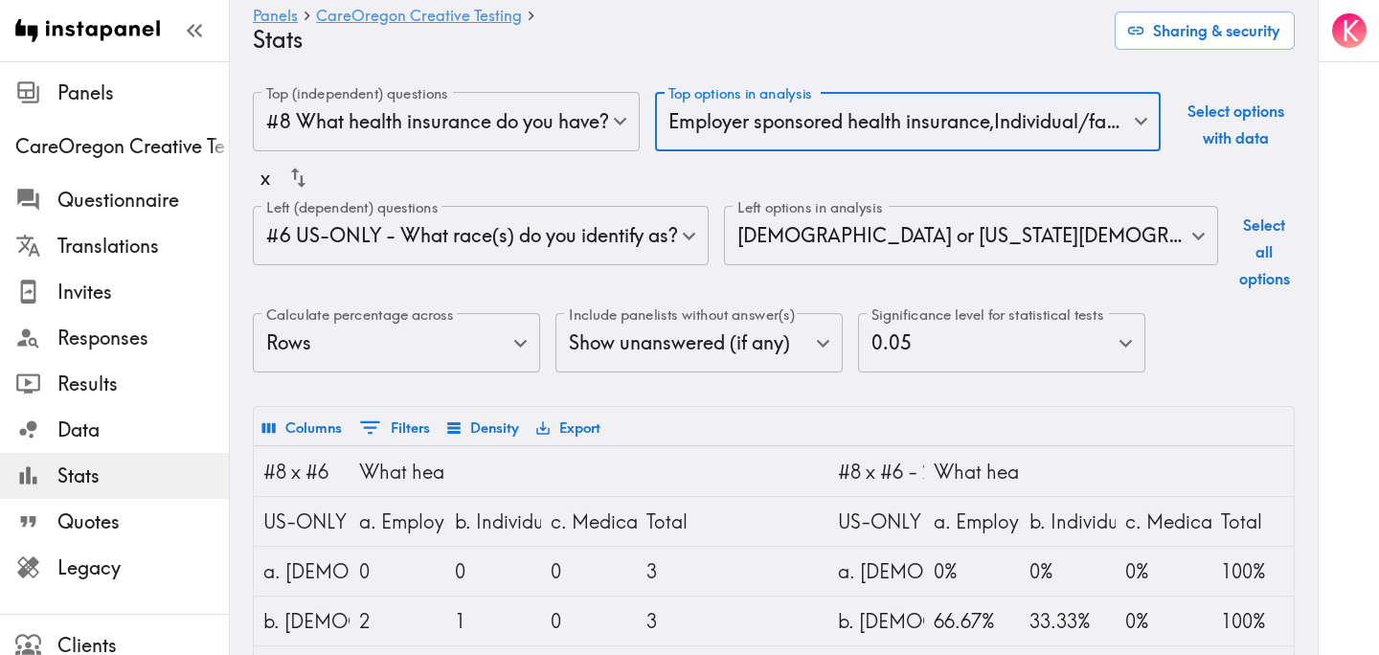
click at [776, 137] on body "Instapanel - Panels - CareOregon Creative Testing - Stats Panels CareOregon Cre…" at bounding box center [689, 568] width 1379 height 1014
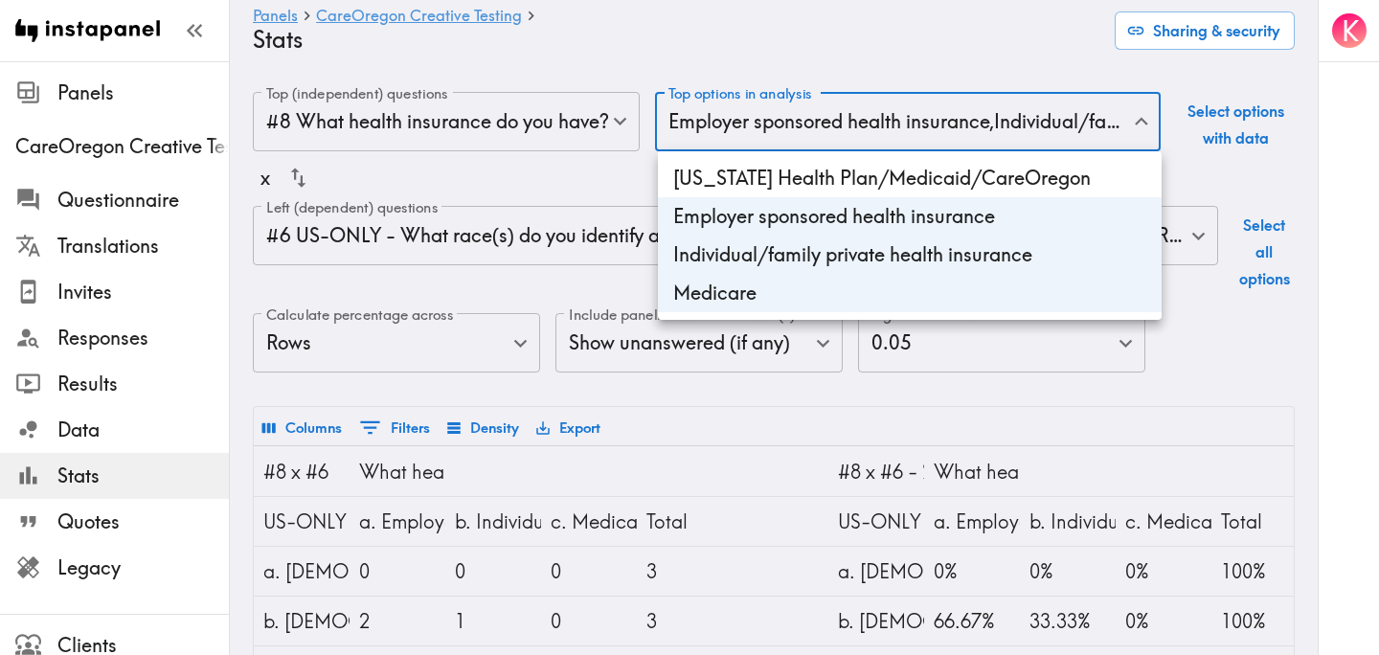
click at [725, 49] on div at bounding box center [689, 327] width 1379 height 655
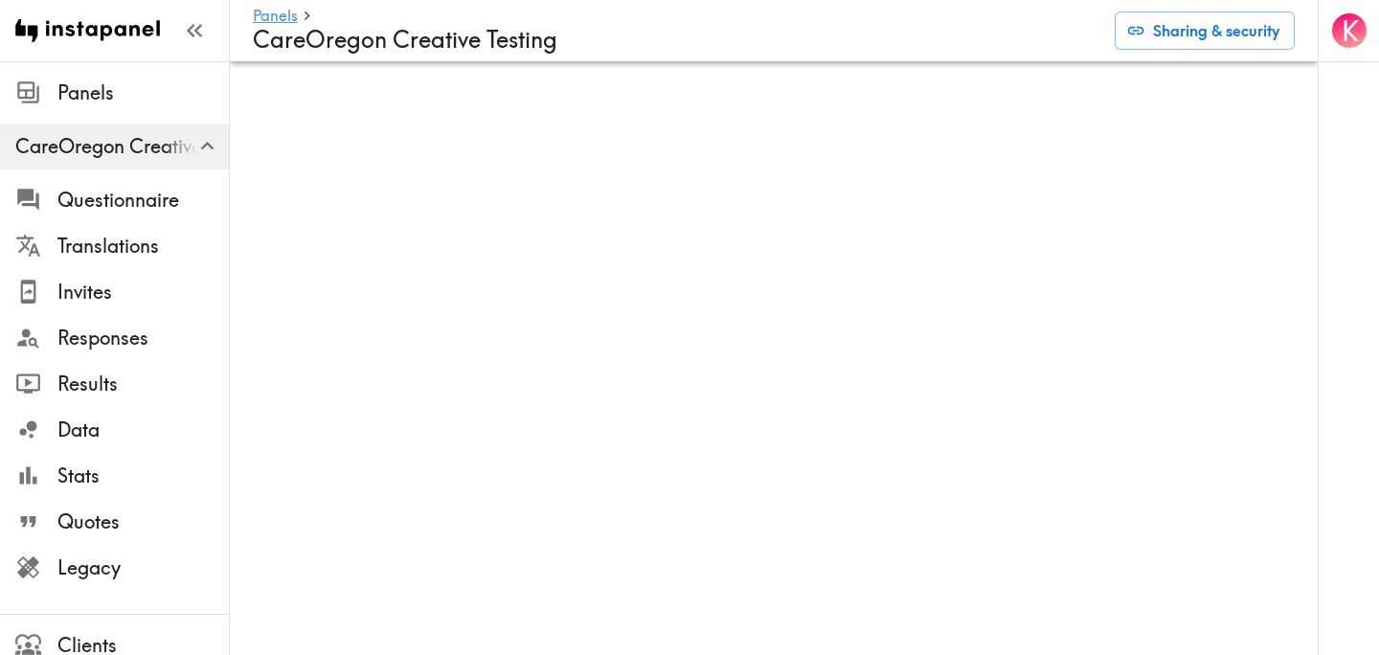
click at [1318, 99] on div "K" at bounding box center [1348, 327] width 61 height 655
click at [1348, 170] on div "K" at bounding box center [1348, 327] width 61 height 655
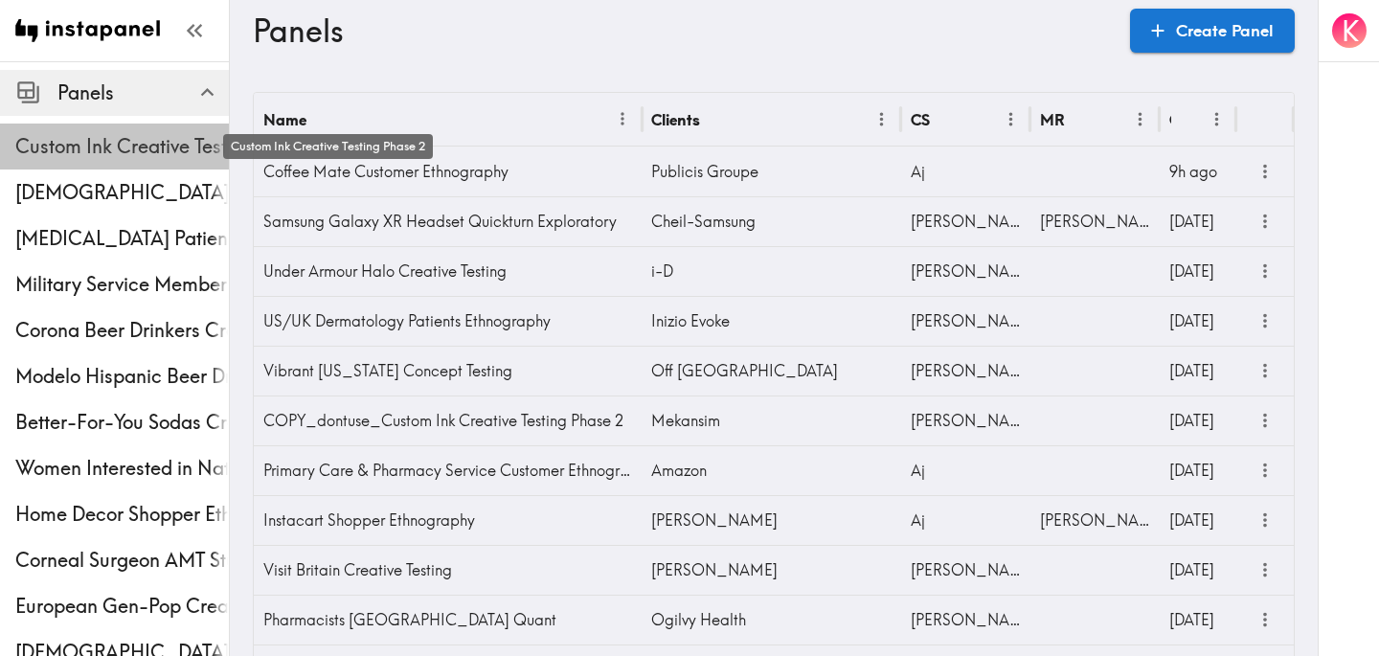
click at [134, 134] on span "Custom Ink Creative Testing Phase 2" at bounding box center [122, 146] width 214 height 27
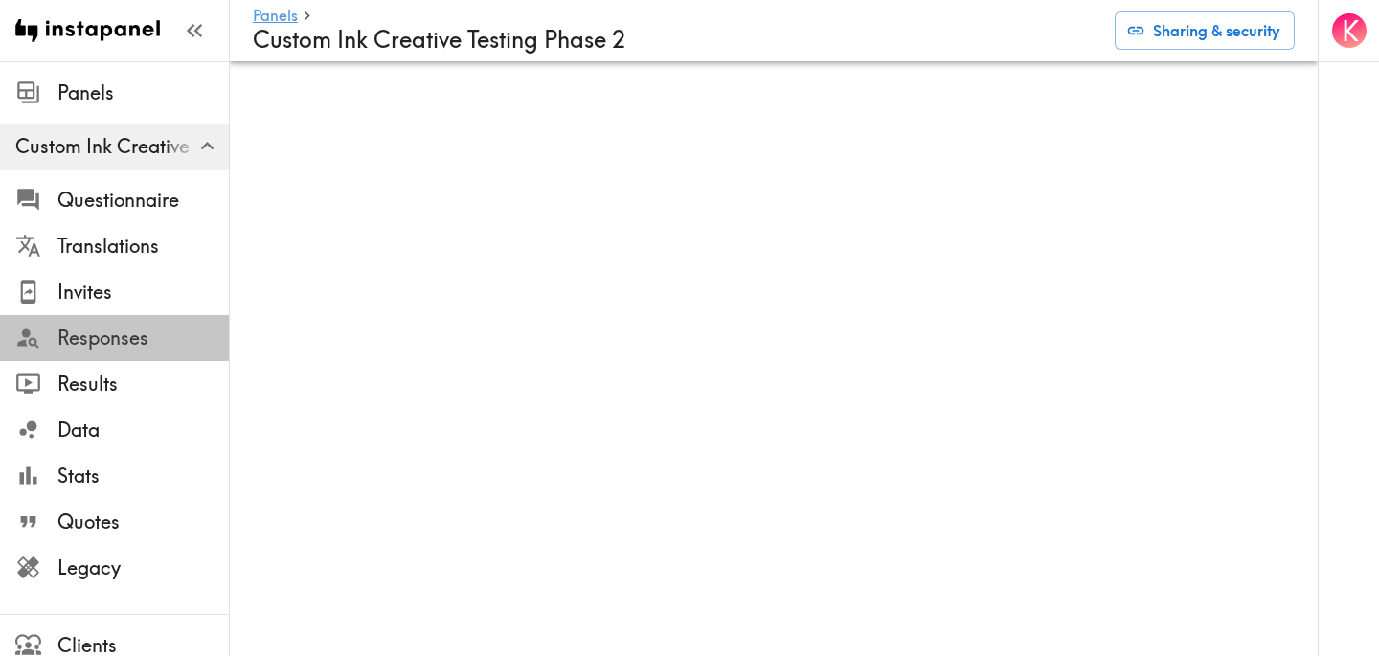
click at [149, 353] on span "Responses" at bounding box center [142, 338] width 171 height 34
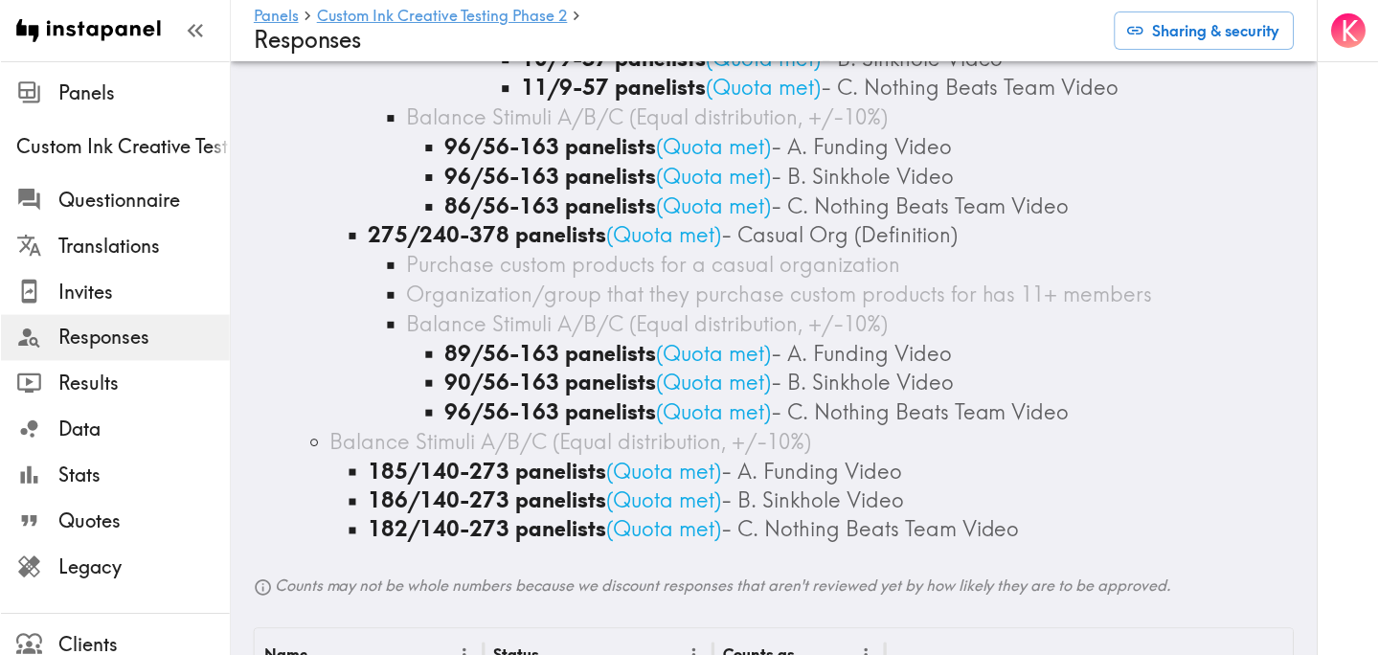
scroll to position [3764, 0]
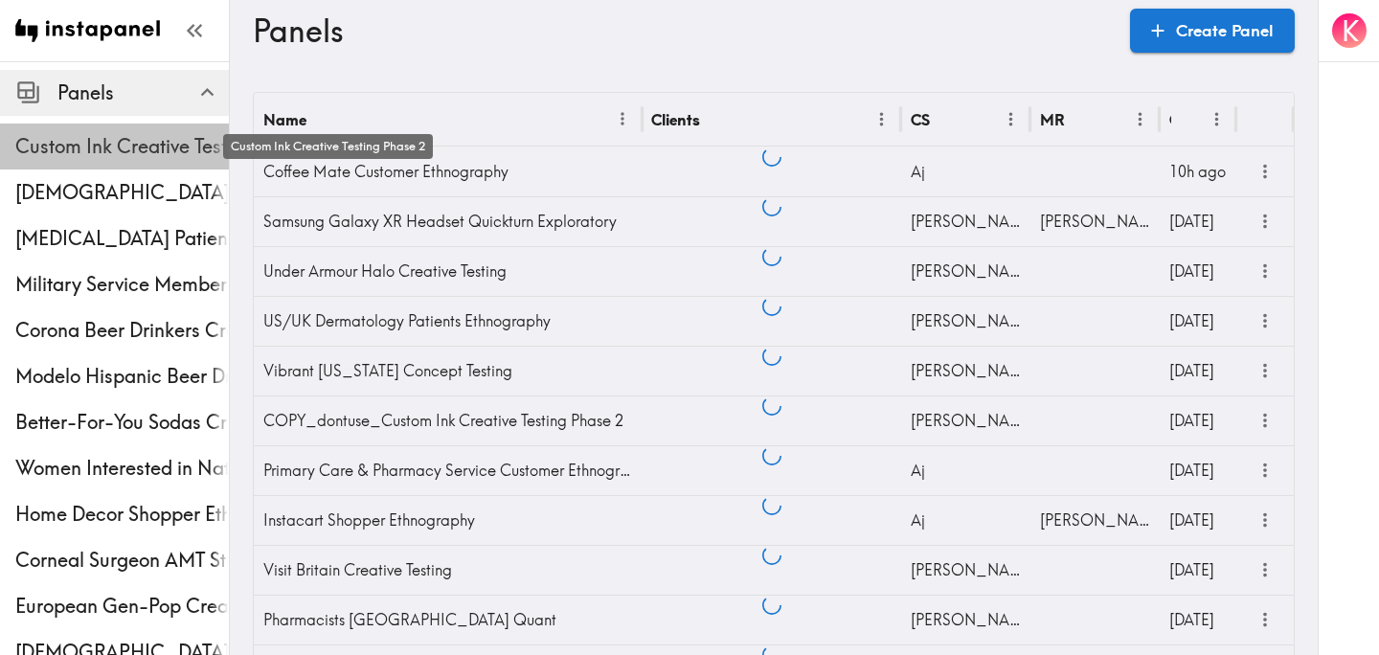
click at [104, 157] on span "Custom Ink Creative Testing Phase 2" at bounding box center [122, 146] width 214 height 27
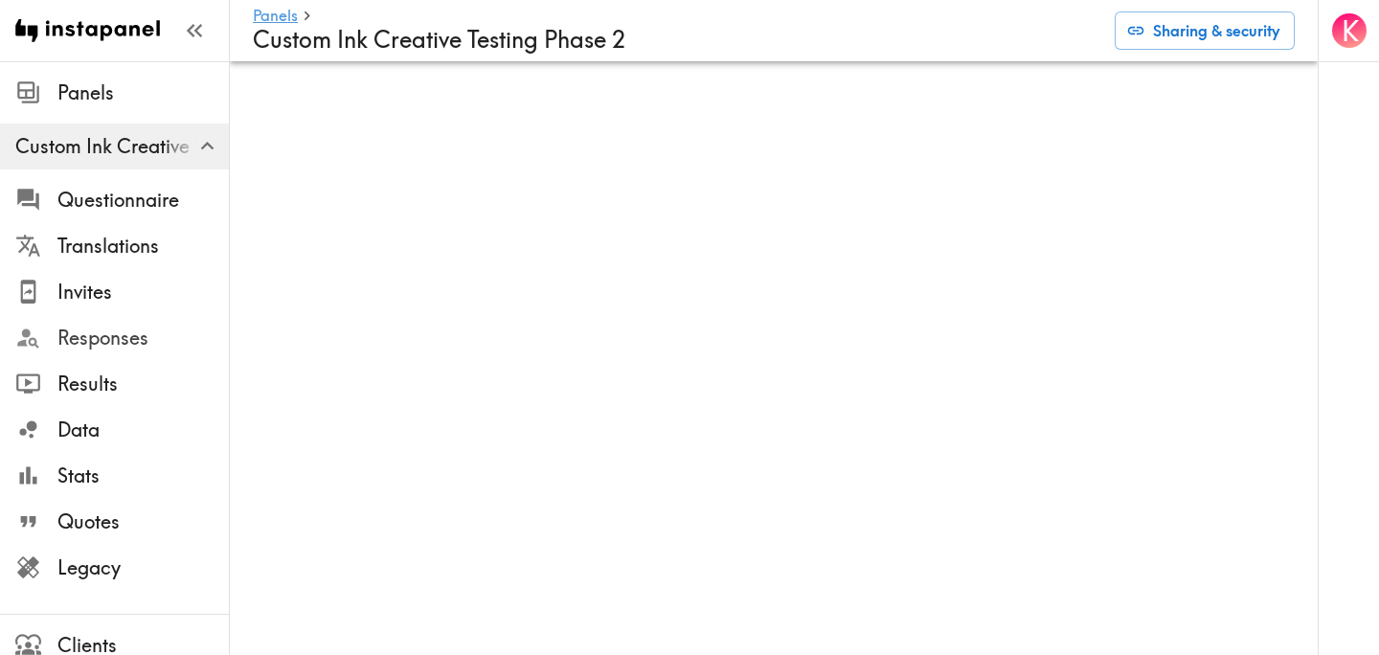
click at [174, 342] on span "Responses" at bounding box center [142, 338] width 171 height 27
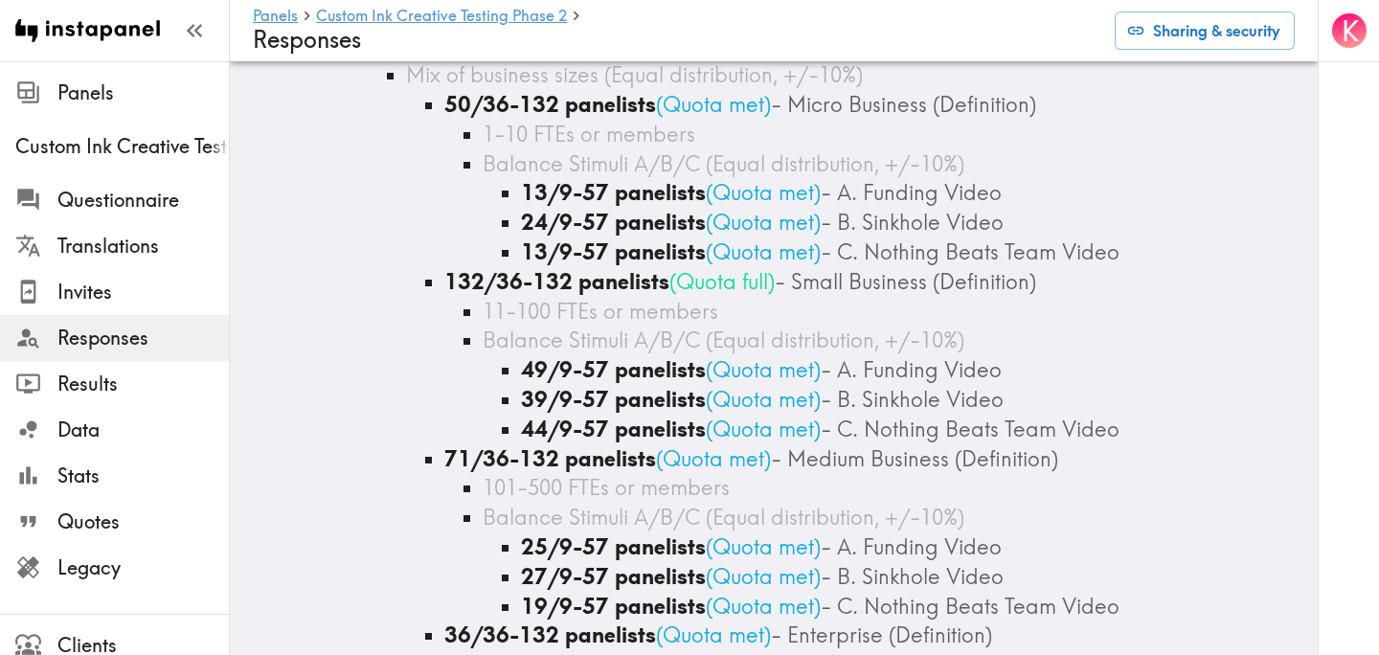
scroll to position [3075, 0]
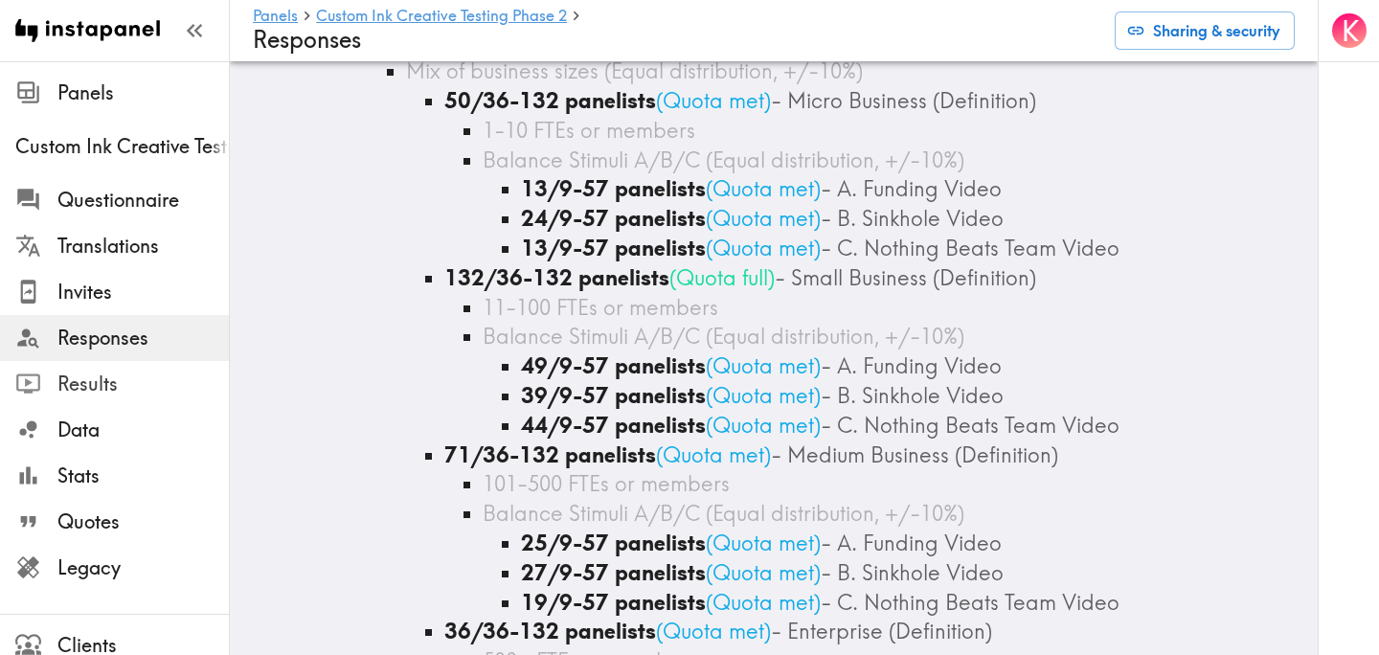
click at [131, 386] on span "Results" at bounding box center [142, 384] width 171 height 27
